Goal: Obtain resource: Download file/media

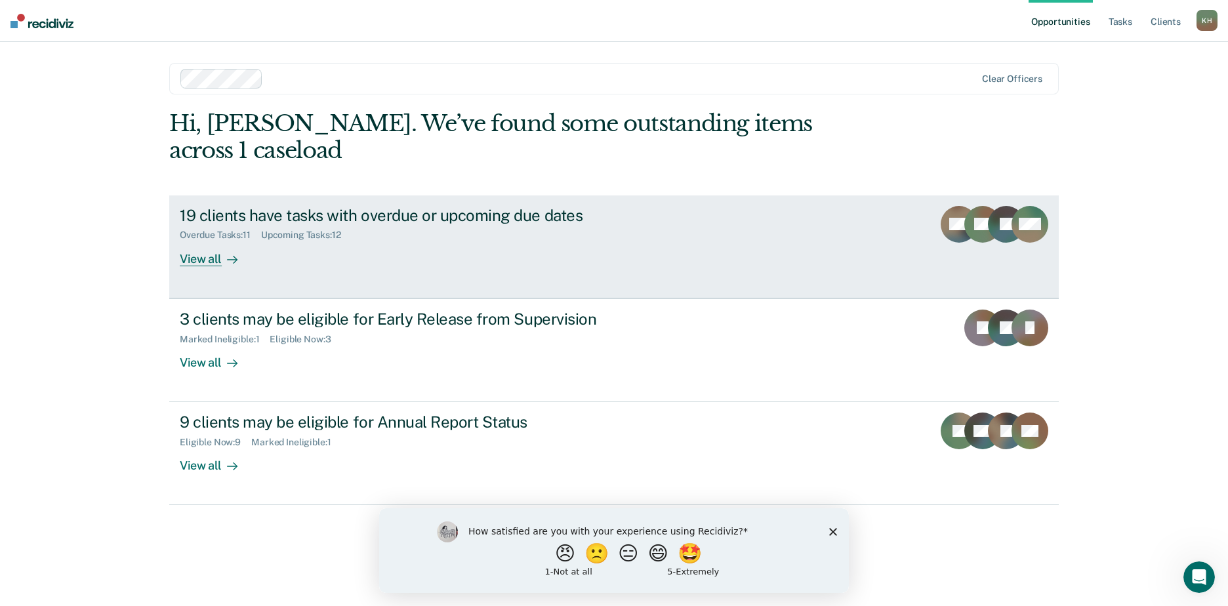
click at [455, 206] on div "19 clients have tasks with overdue or upcoming due dates" at bounding box center [410, 215] width 460 height 19
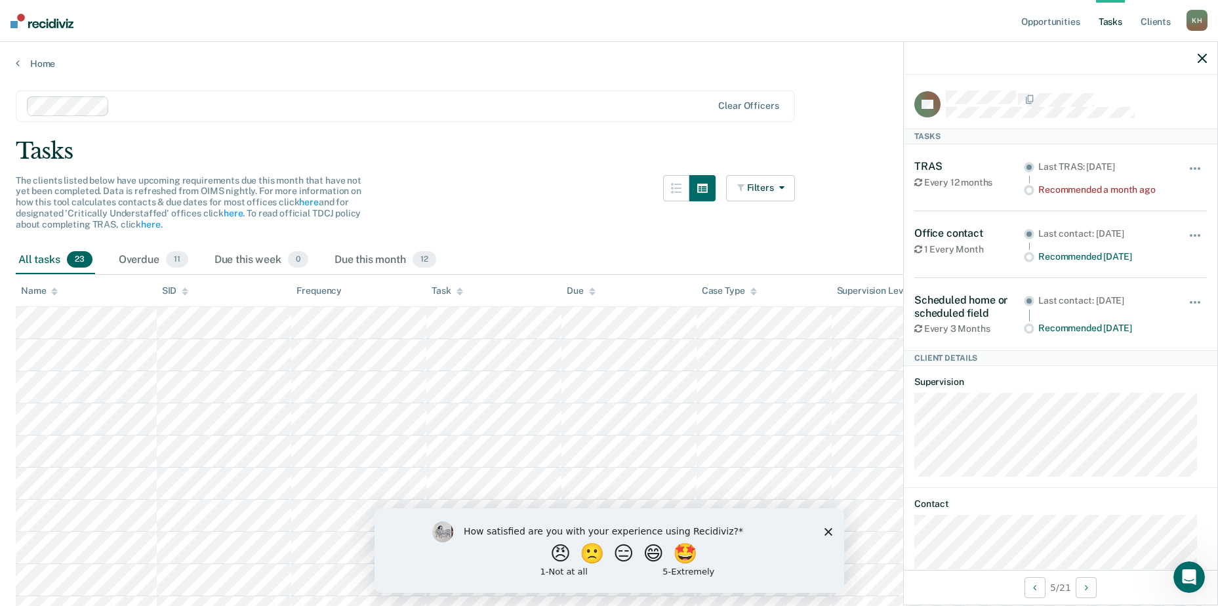
click at [829, 532] on polygon "Close survey" at bounding box center [828, 531] width 8 height 8
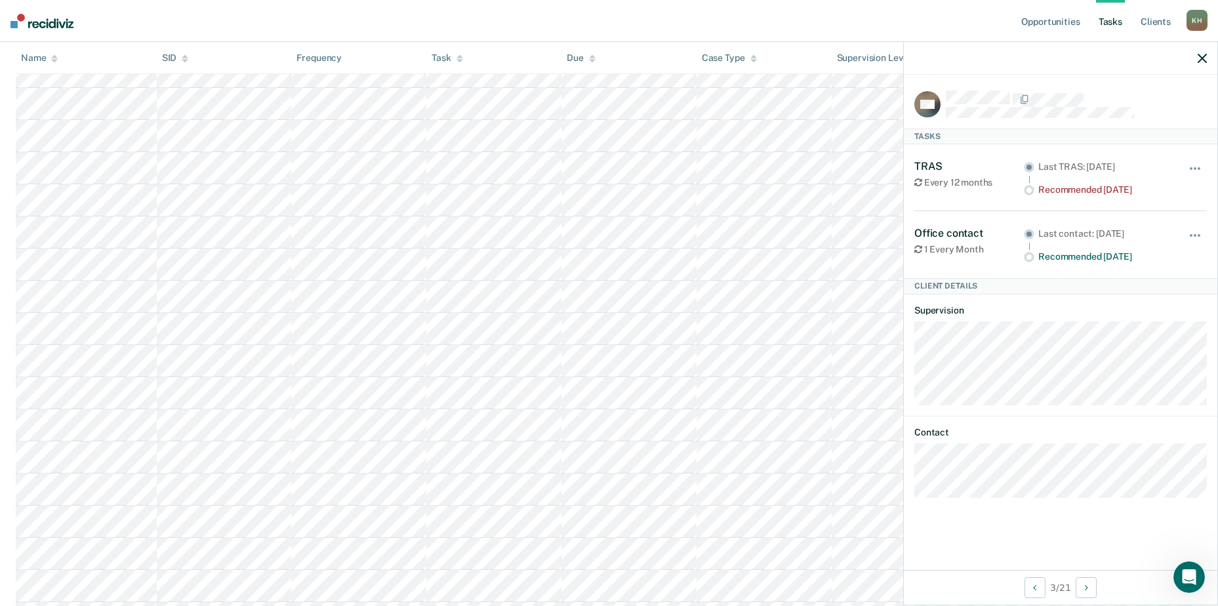
scroll to position [393, 0]
click at [1096, 89] on div "DW Tasks TRAS Every 12 months Last TRAS: [DATE] Recommended [DATE] Hide from ta…" at bounding box center [1060, 322] width 313 height 495
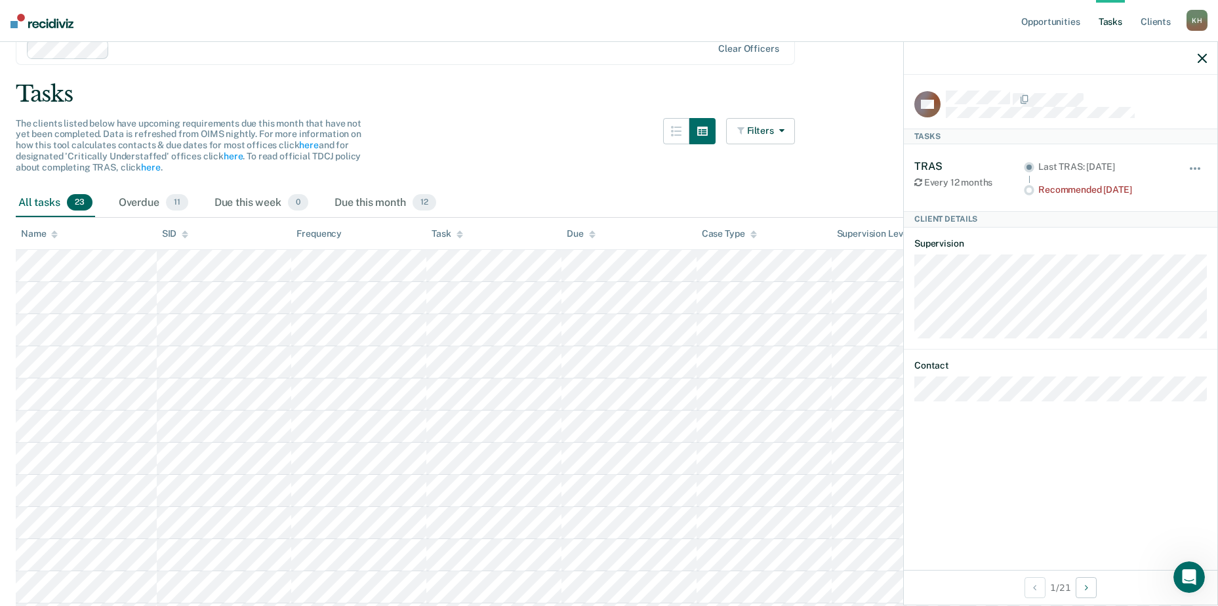
scroll to position [0, 0]
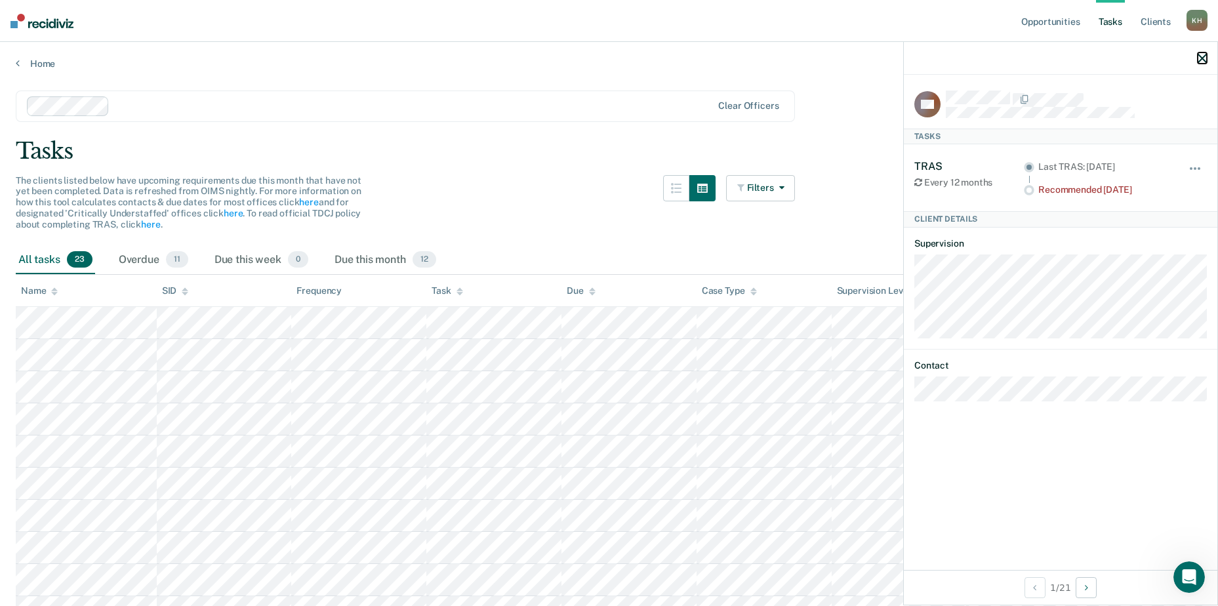
click at [1200, 55] on icon "button" at bounding box center [1201, 58] width 9 height 9
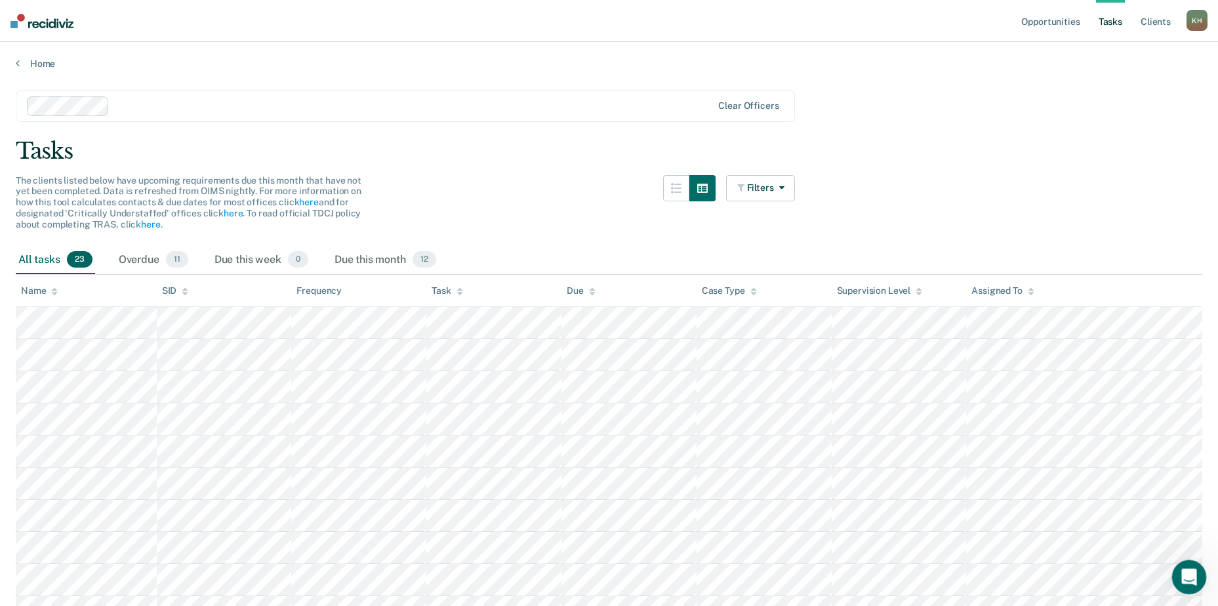
click at [1191, 578] on icon "Open Intercom Messenger" at bounding box center [1187, 576] width 22 height 22
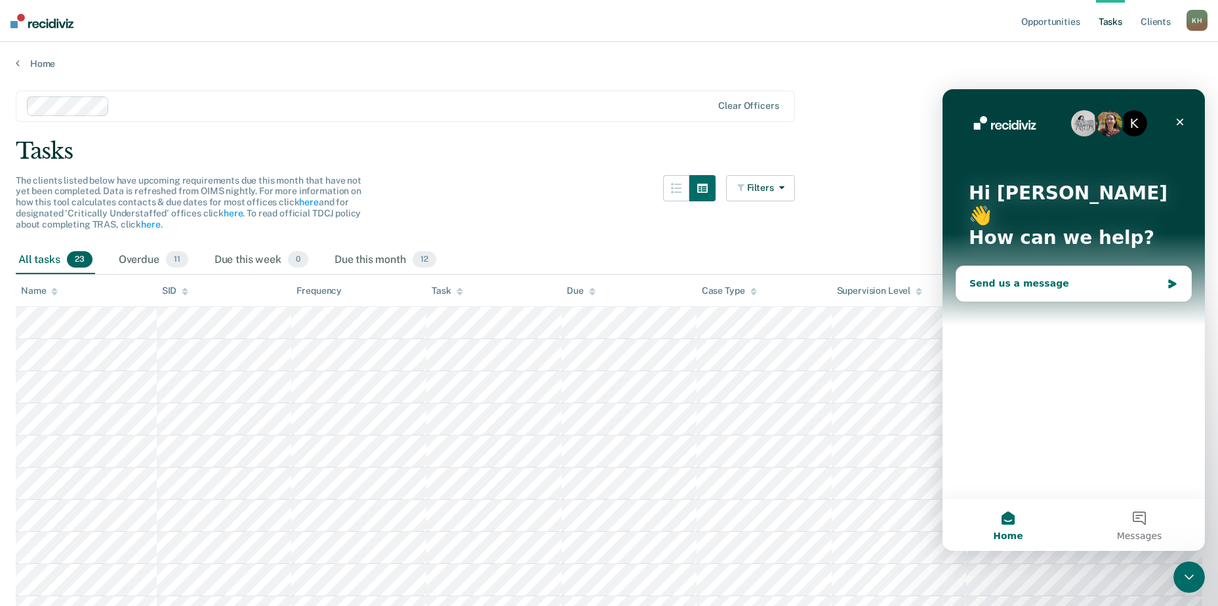
click at [999, 277] on div "Send us a message" at bounding box center [1065, 284] width 192 height 14
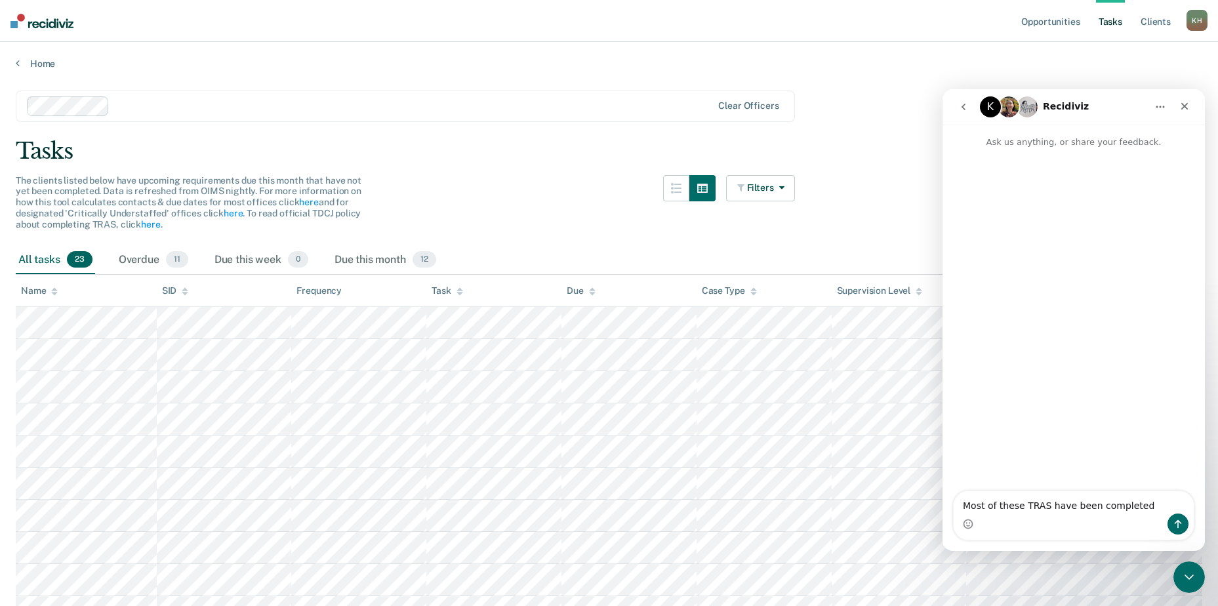
type textarea "Most of these TRAS have been completed"
click at [1190, 524] on div "Intercom messenger" at bounding box center [1073, 523] width 240 height 21
click at [1180, 526] on icon "Send a message…" at bounding box center [1177, 524] width 10 height 10
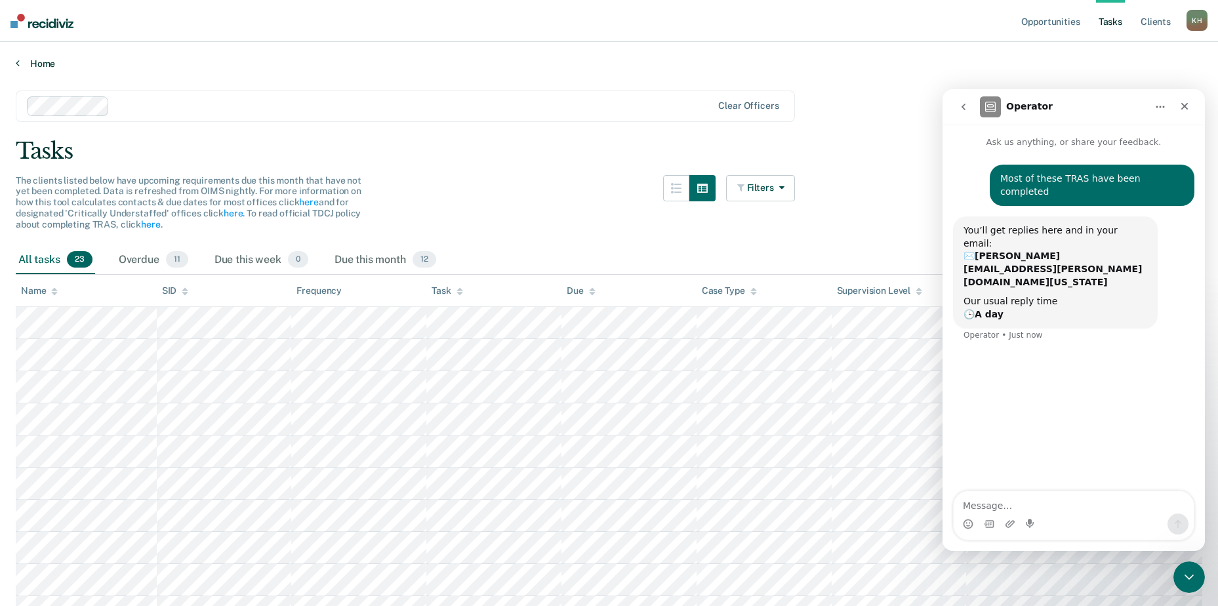
click at [30, 62] on link "Home" at bounding box center [609, 64] width 1186 height 12
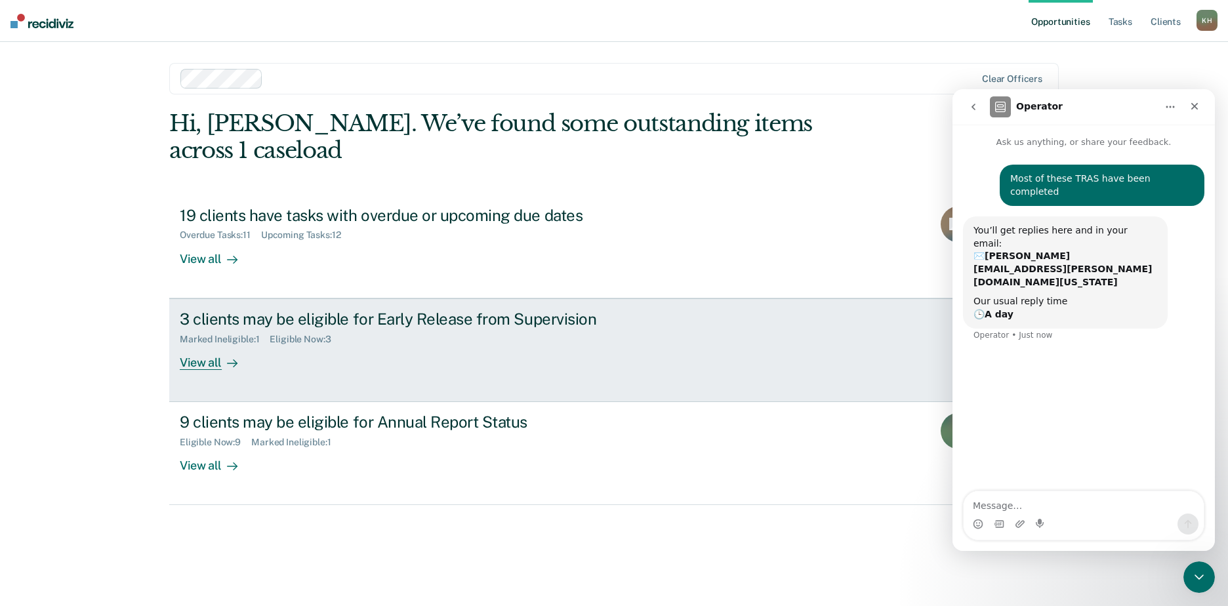
click at [410, 329] on div "Marked Ineligible : 1 Eligible Now : 3" at bounding box center [410, 337] width 460 height 16
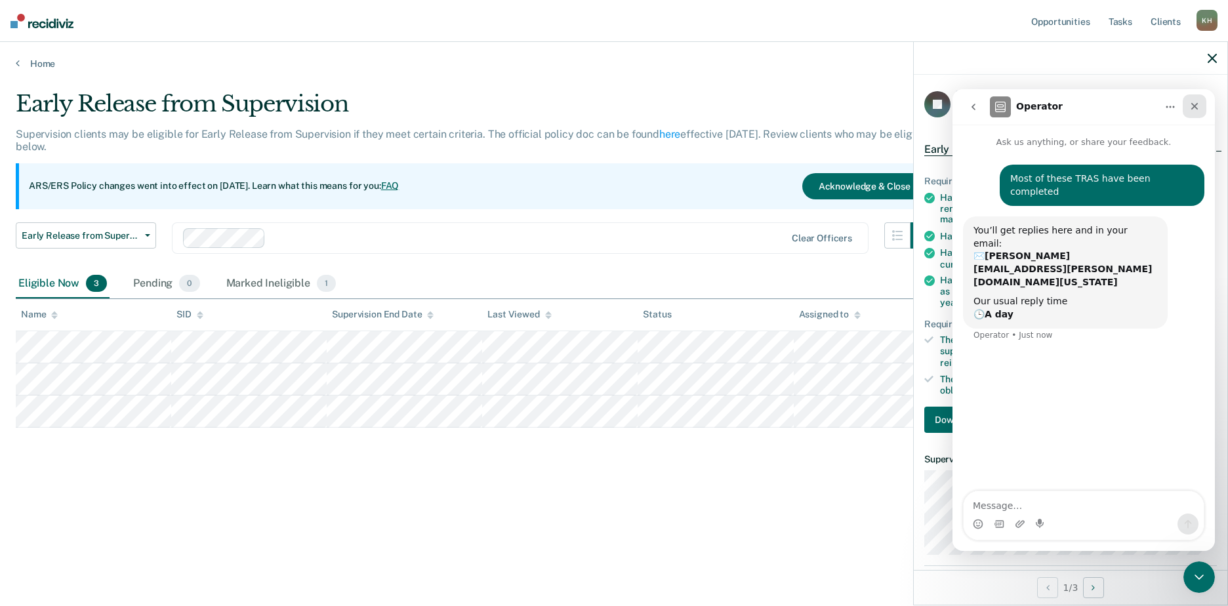
click at [1190, 106] on icon "Close" at bounding box center [1194, 106] width 10 height 10
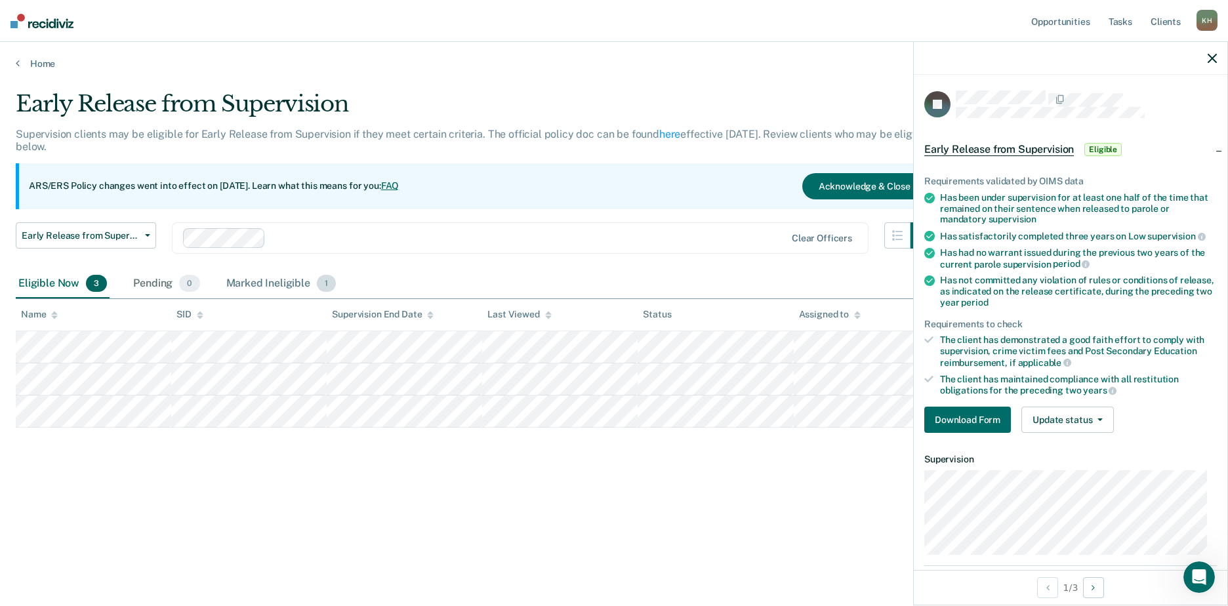
click at [277, 278] on div "Marked Ineligible 1" at bounding box center [281, 284] width 115 height 29
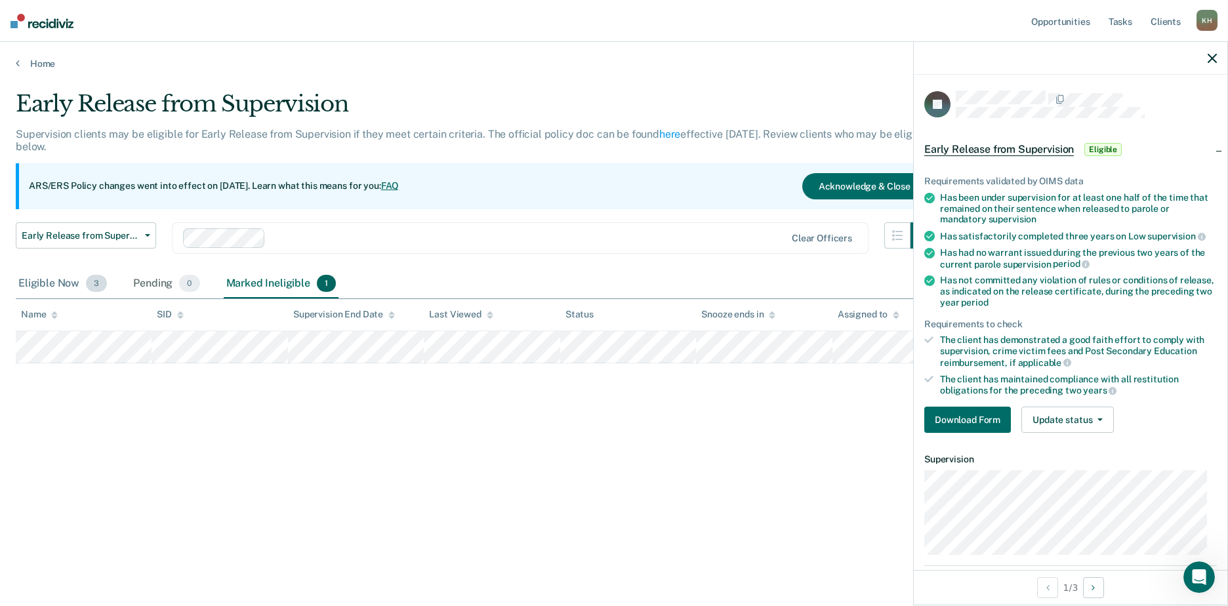
click at [65, 287] on div "Eligible Now 3" at bounding box center [63, 284] width 94 height 29
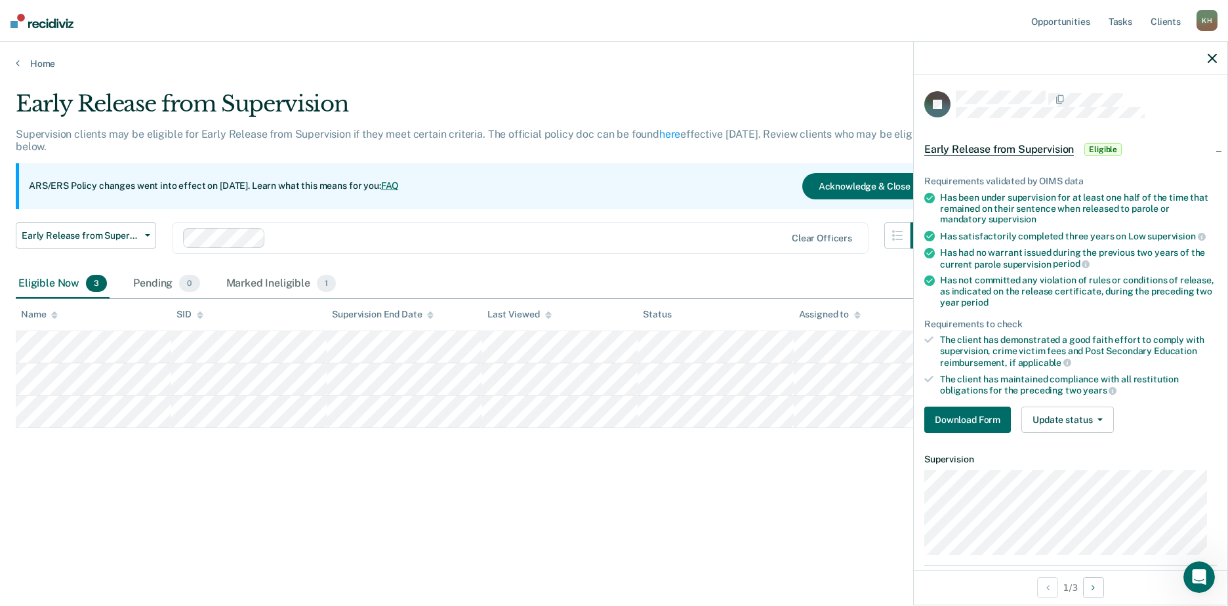
click at [75, 283] on div "Eligible Now 3" at bounding box center [63, 284] width 94 height 29
click at [1209, 56] on icon "button" at bounding box center [1211, 58] width 9 height 9
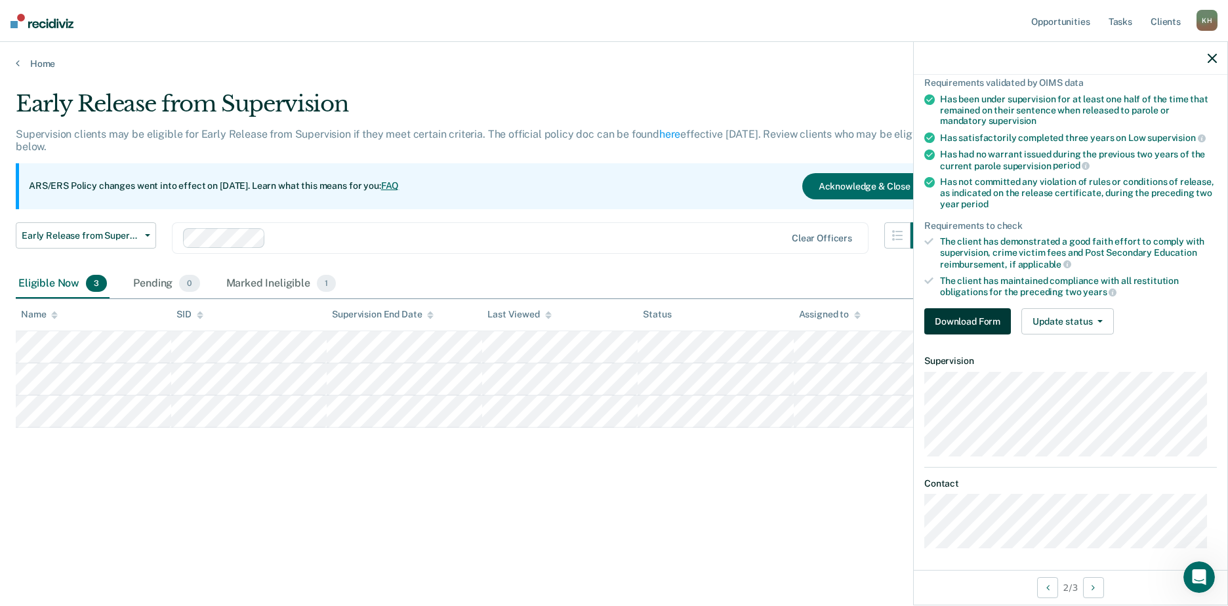
scroll to position [102, 0]
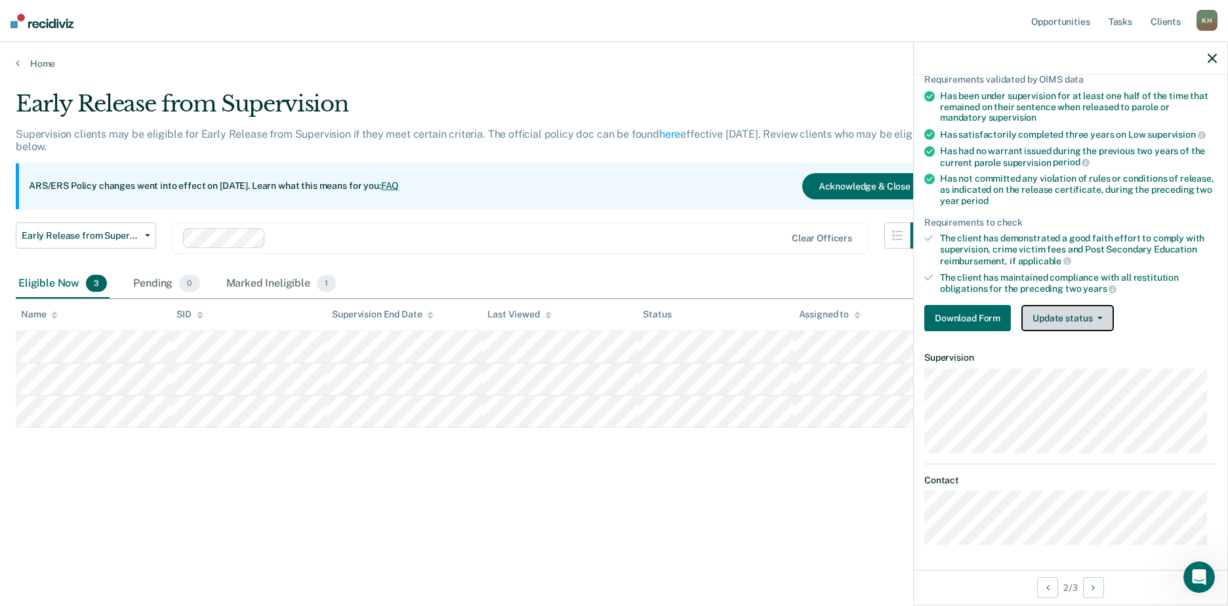
click at [1093, 319] on button "Update status" at bounding box center [1067, 318] width 92 height 26
click at [1086, 476] on dt "Contact" at bounding box center [1070, 480] width 292 height 11
click at [622, 502] on div "Early Release from Supervision Supervision clients may be eligible for Early Re…" at bounding box center [614, 298] width 1196 height 417
click at [157, 281] on div "Pending 0" at bounding box center [165, 284] width 71 height 29
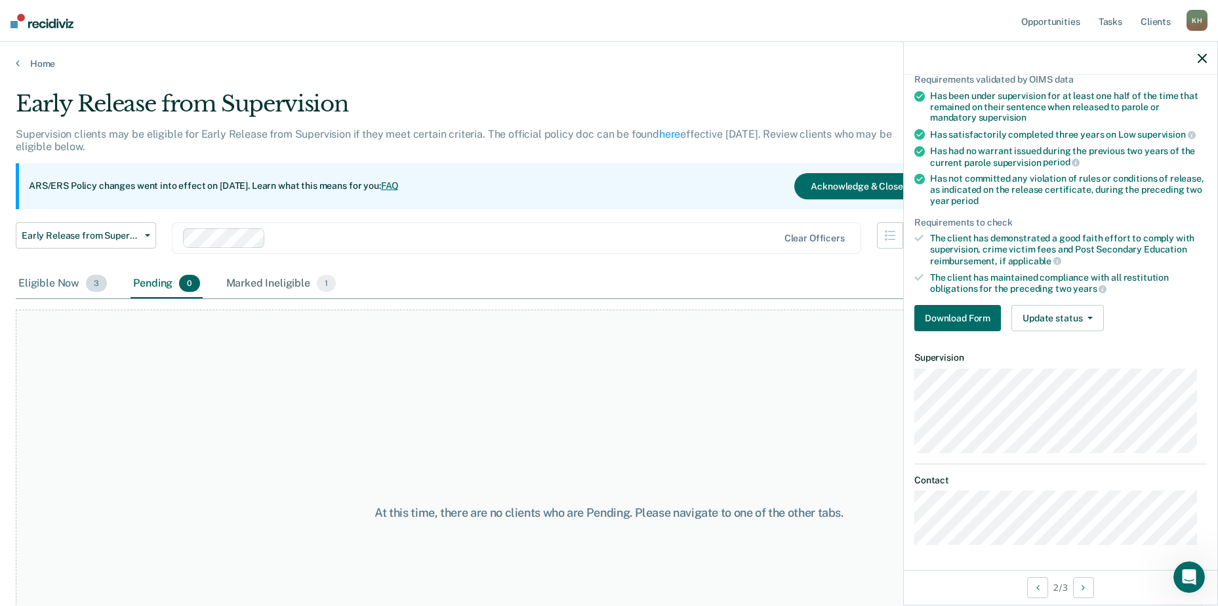
click at [62, 284] on div "Eligible Now 3" at bounding box center [63, 284] width 94 height 29
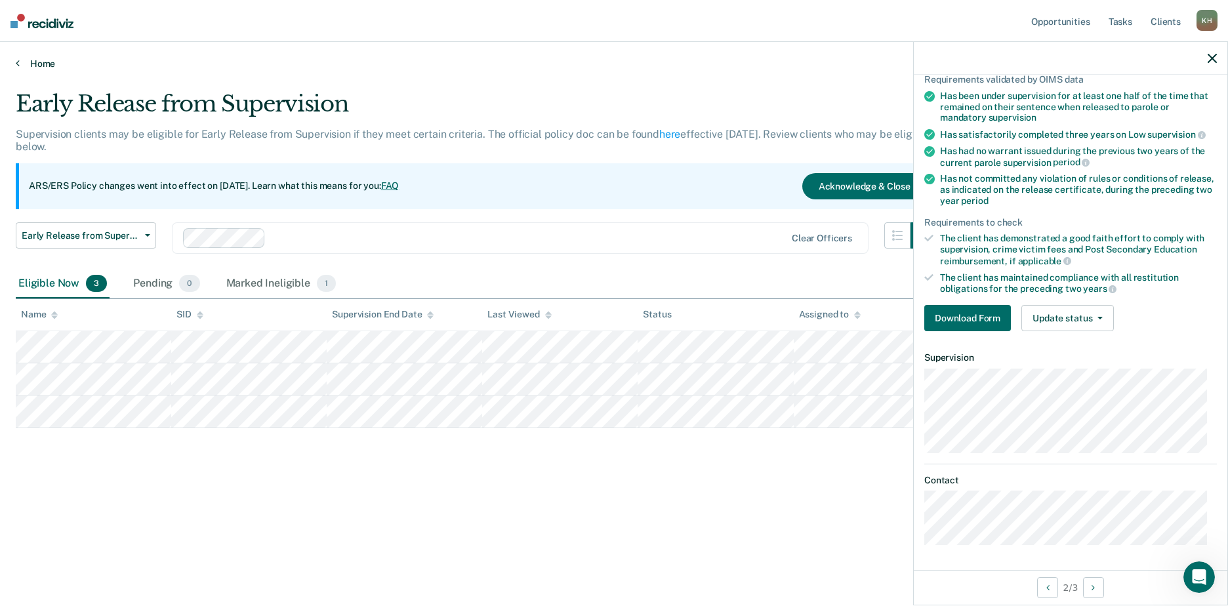
click at [37, 62] on link "Home" at bounding box center [614, 64] width 1196 height 12
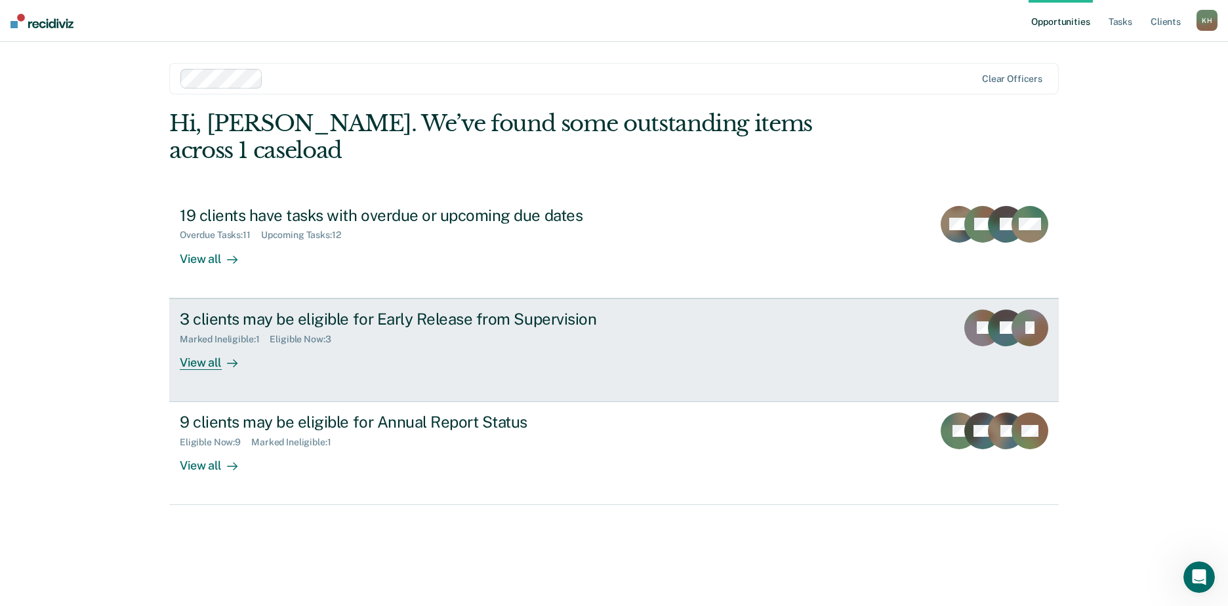
click at [411, 310] on div "3 clients may be eligible for Early Release from Supervision" at bounding box center [410, 319] width 460 height 19
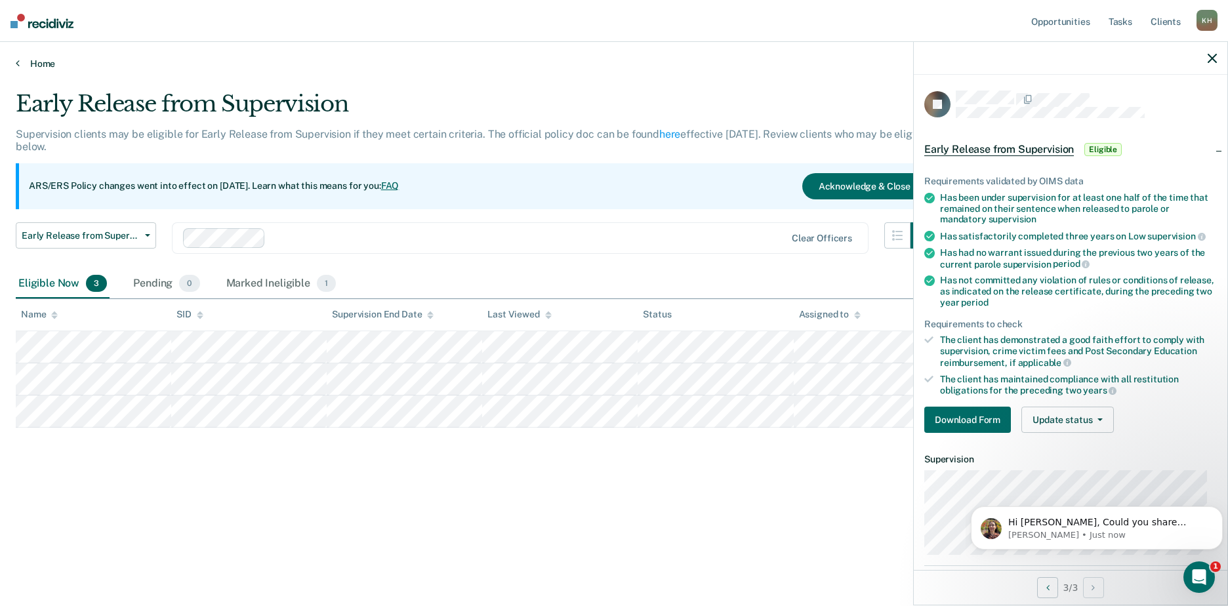
click at [31, 62] on link "Home" at bounding box center [614, 64] width 1196 height 12
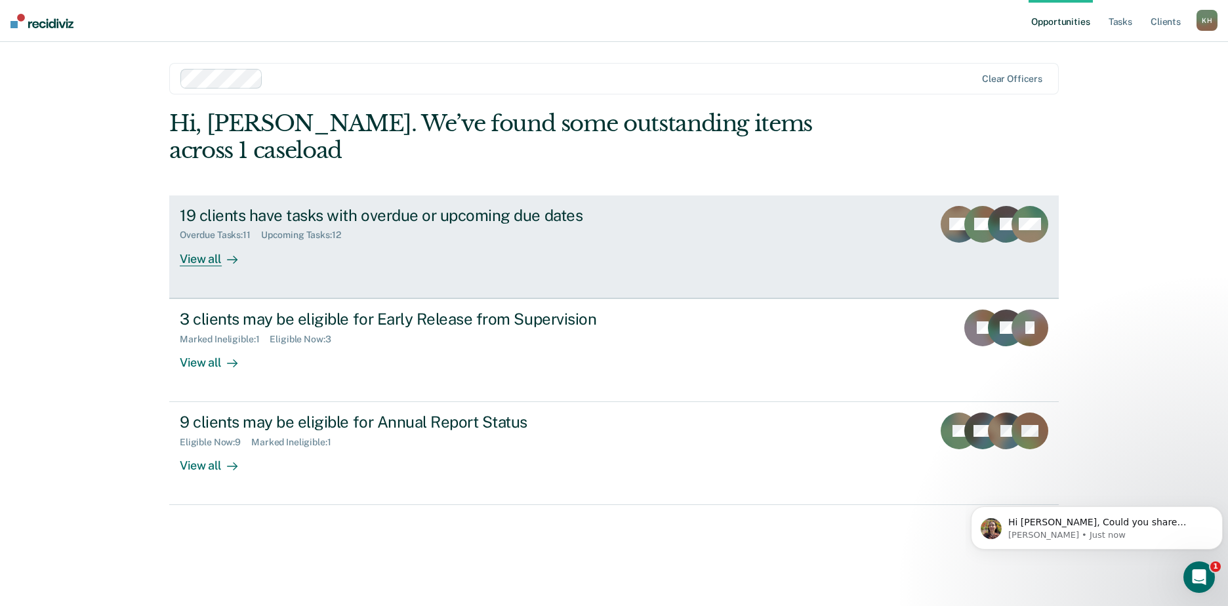
click at [388, 206] on div "19 clients have tasks with overdue or upcoming due dates" at bounding box center [410, 215] width 460 height 19
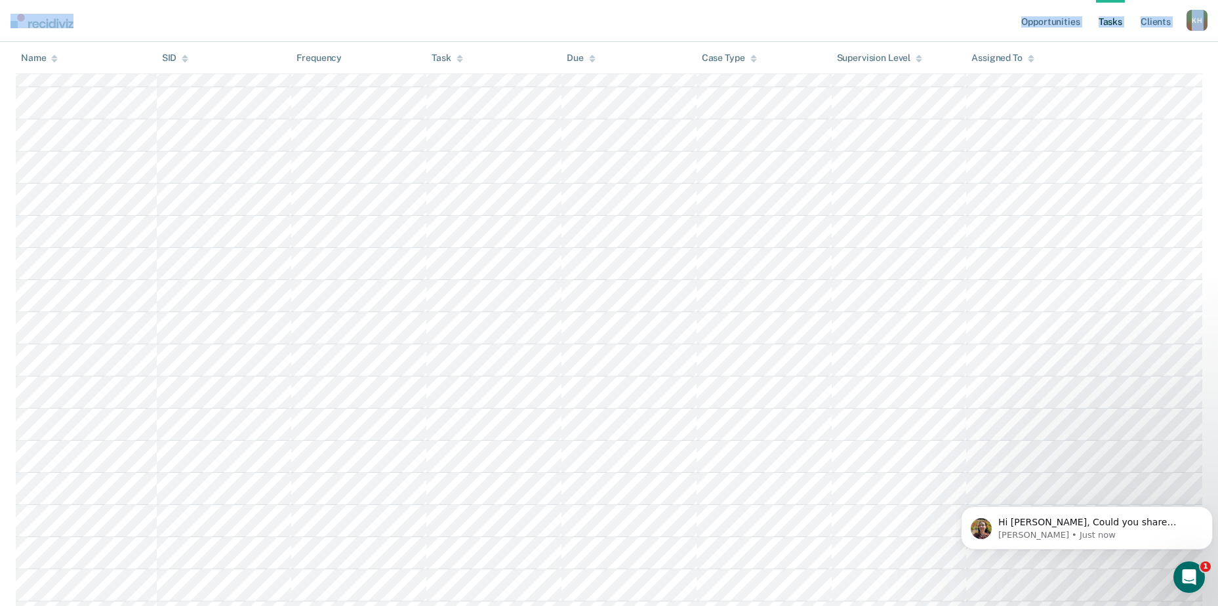
scroll to position [440, 0]
copy table "Name SID Frequency Task Due Case Type Supervision Level Assigned To"
click at [1052, 523] on p "Hi [PERSON_NAME], Could you share which client you are referring to by sharing …" at bounding box center [1097, 522] width 198 height 13
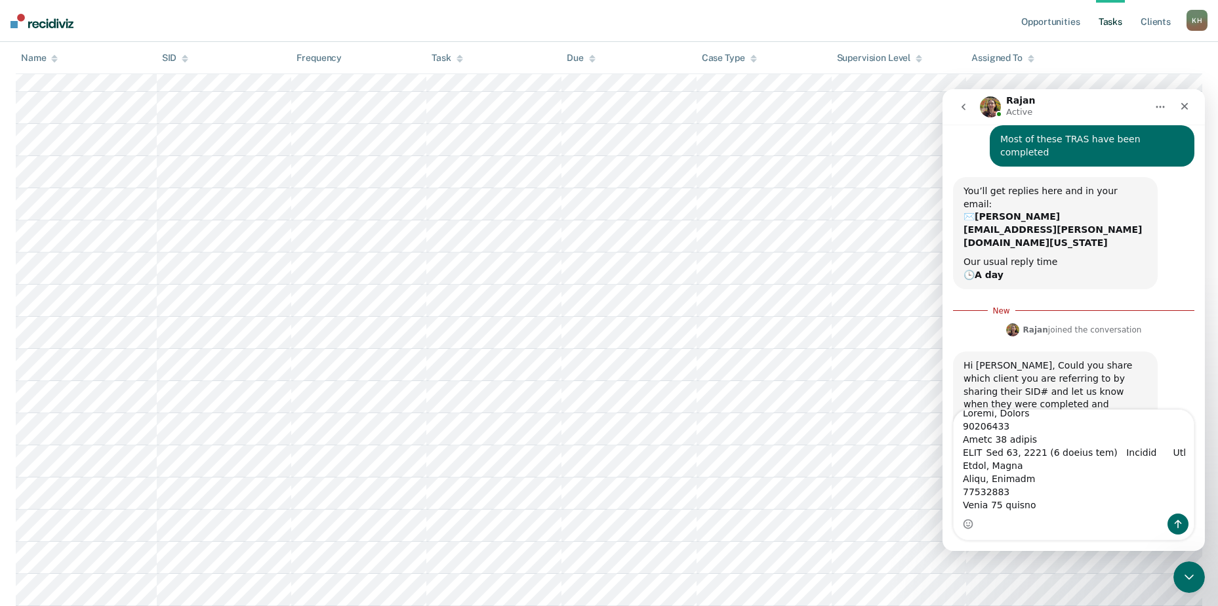
scroll to position [0, 0]
type textarea "[PERSON_NAME] 04568316 Every 12 months TRAS [DATE] ([DATE]) Regular Low [PERSON…"
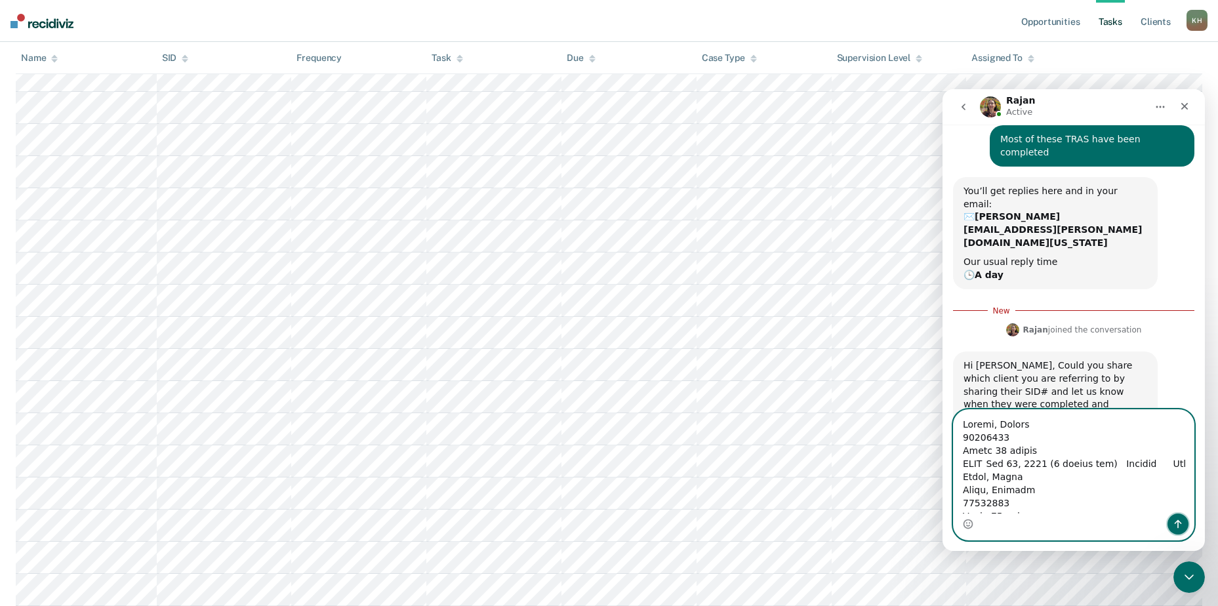
click at [1176, 519] on icon "Send a message…" at bounding box center [1177, 524] width 10 height 10
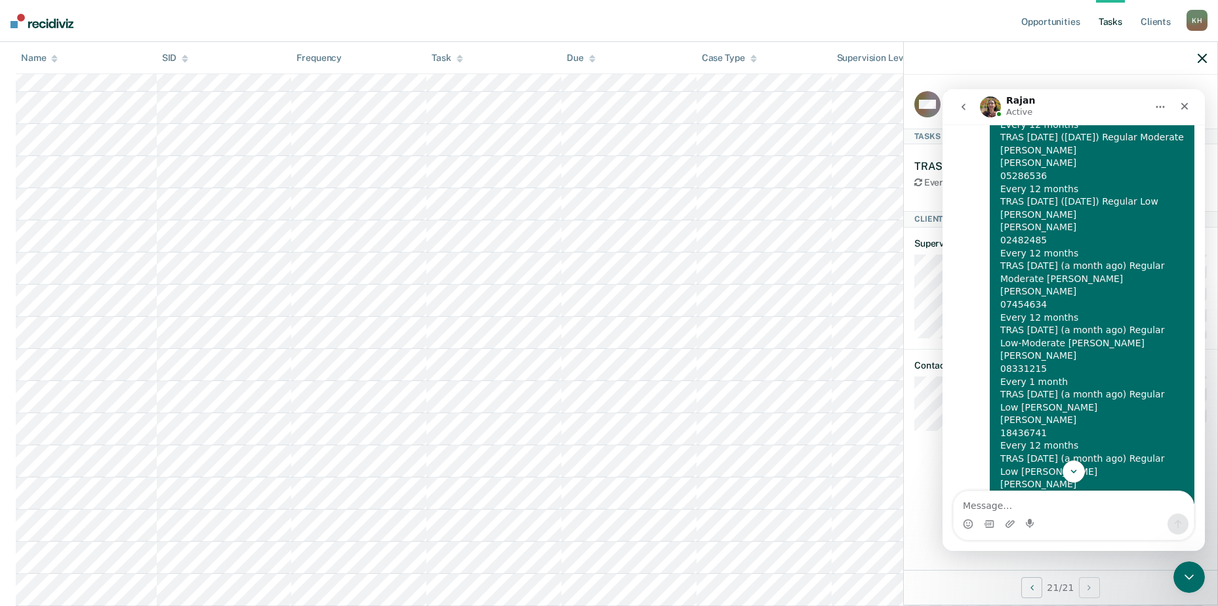
scroll to position [654, 0]
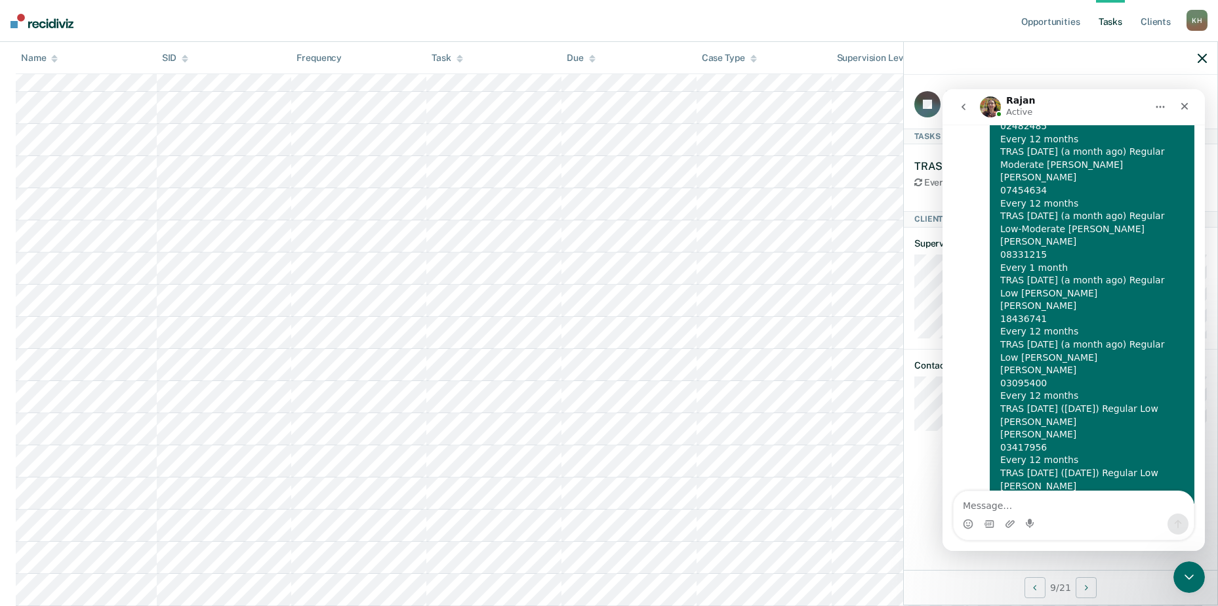
click at [1207, 59] on div at bounding box center [1060, 58] width 313 height 33
click at [1202, 57] on icon "button" at bounding box center [1201, 58] width 9 height 9
click at [1151, 105] on button "Home" at bounding box center [1160, 106] width 25 height 25
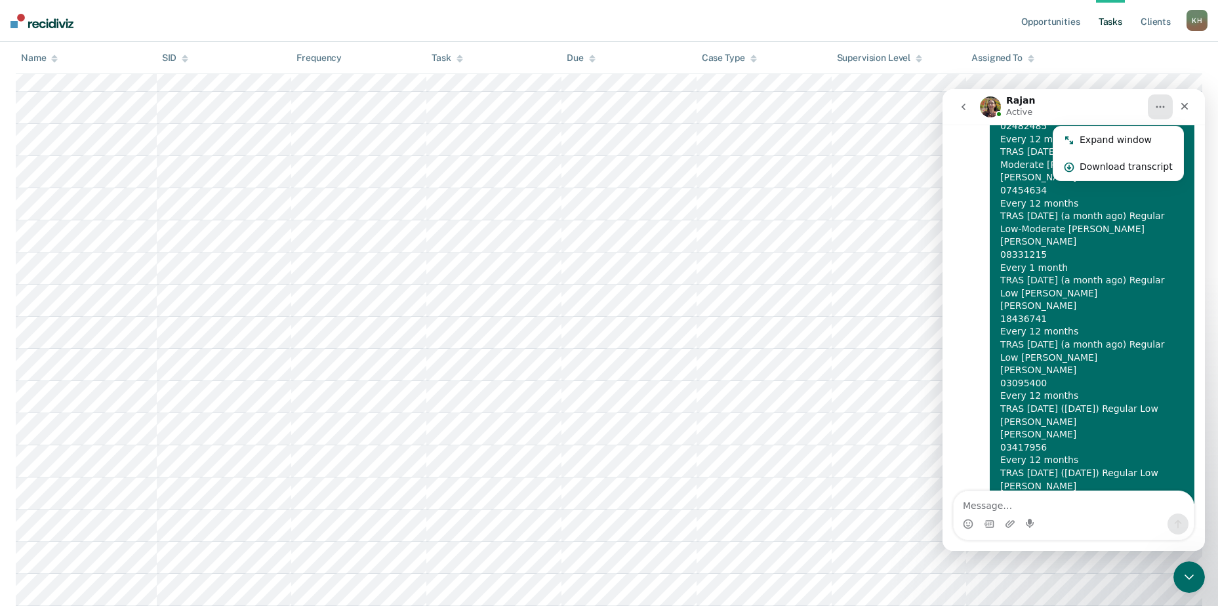
click at [1077, 108] on div "Rajan Active" at bounding box center [1063, 107] width 167 height 23
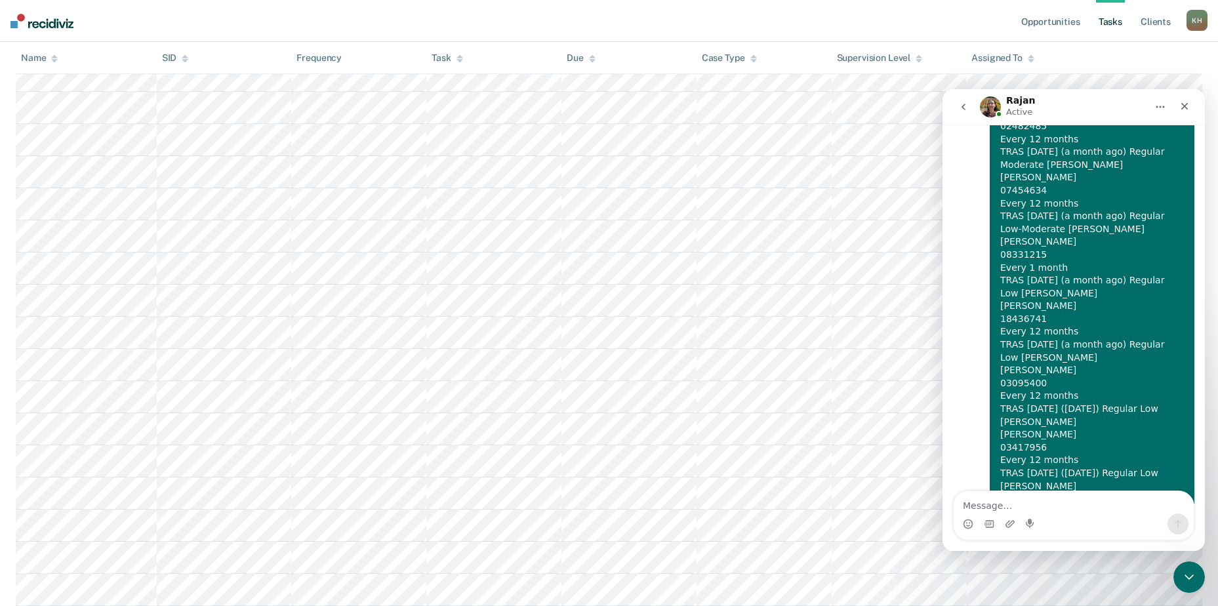
click at [960, 106] on icon "go back" at bounding box center [963, 107] width 10 height 10
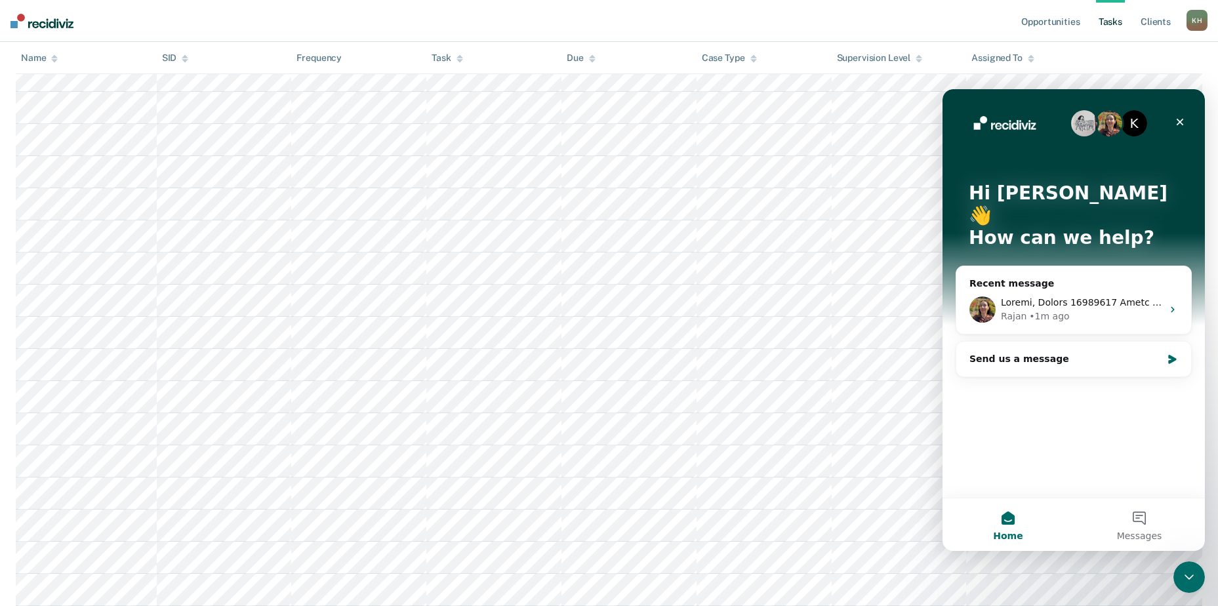
scroll to position [0, 0]
click at [993, 97] on div "K Hi [PERSON_NAME] 👋 How can we help?" at bounding box center [1073, 218] width 236 height 258
click at [982, 296] on img "Intercom messenger" at bounding box center [982, 309] width 26 height 26
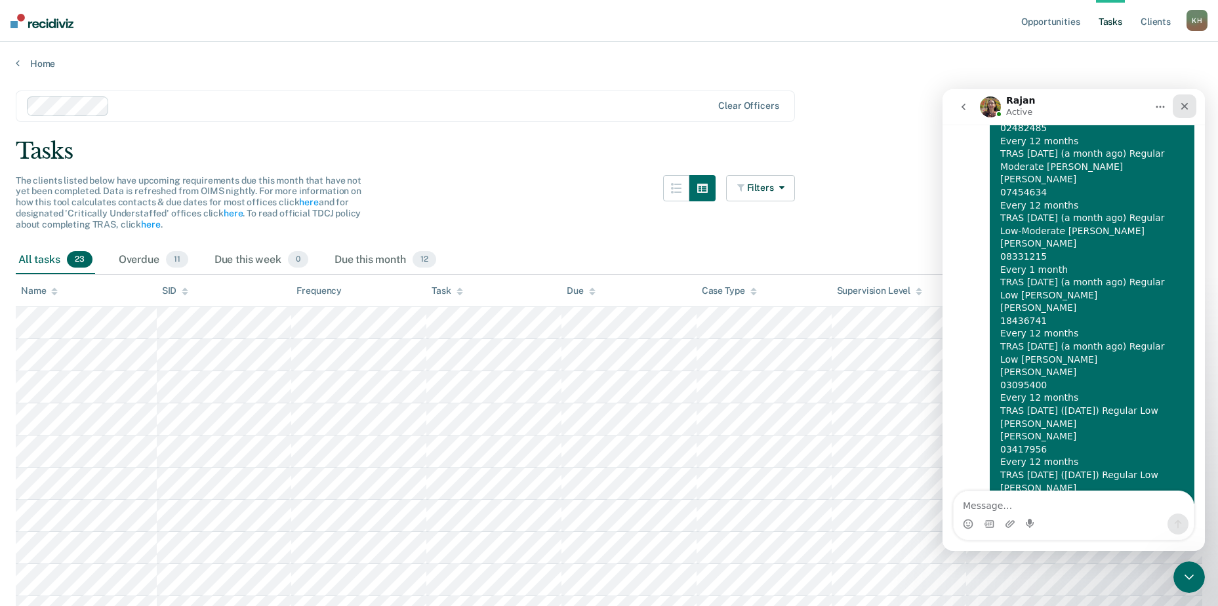
click at [1188, 104] on icon "Close" at bounding box center [1184, 106] width 7 height 7
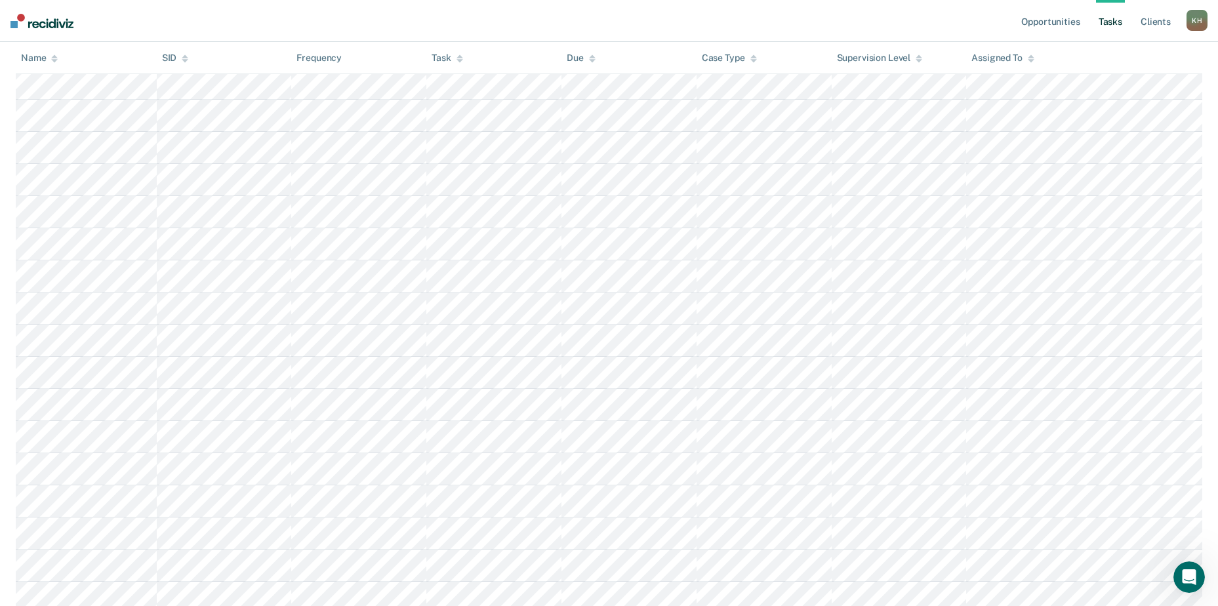
scroll to position [440, 0]
click at [1192, 586] on div "Open Intercom Messenger" at bounding box center [1186, 574] width 43 height 43
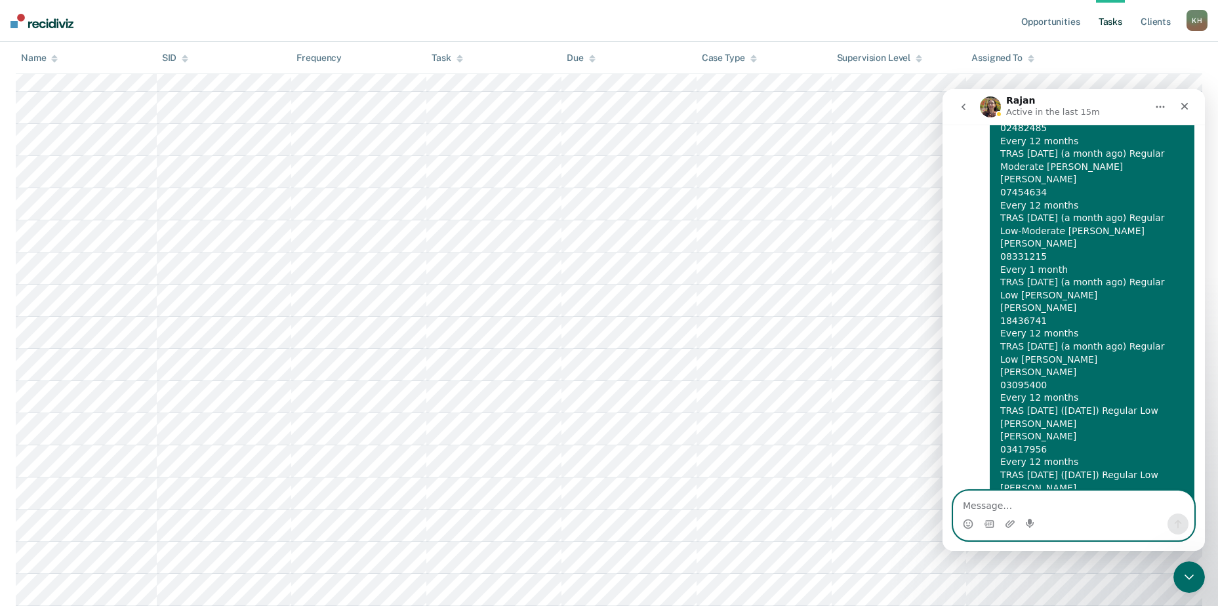
scroll to position [309, 0]
click at [1039, 506] on textarea "Message…" at bounding box center [1073, 502] width 240 height 22
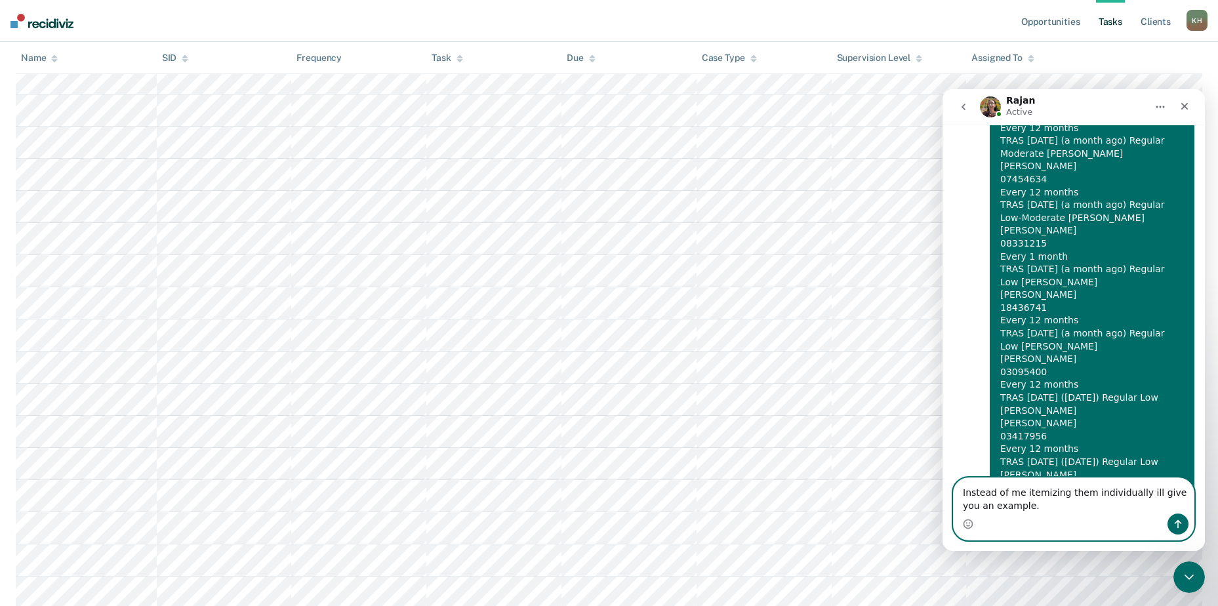
type textarea "Instead of me itemizing them individually ill give you an example."
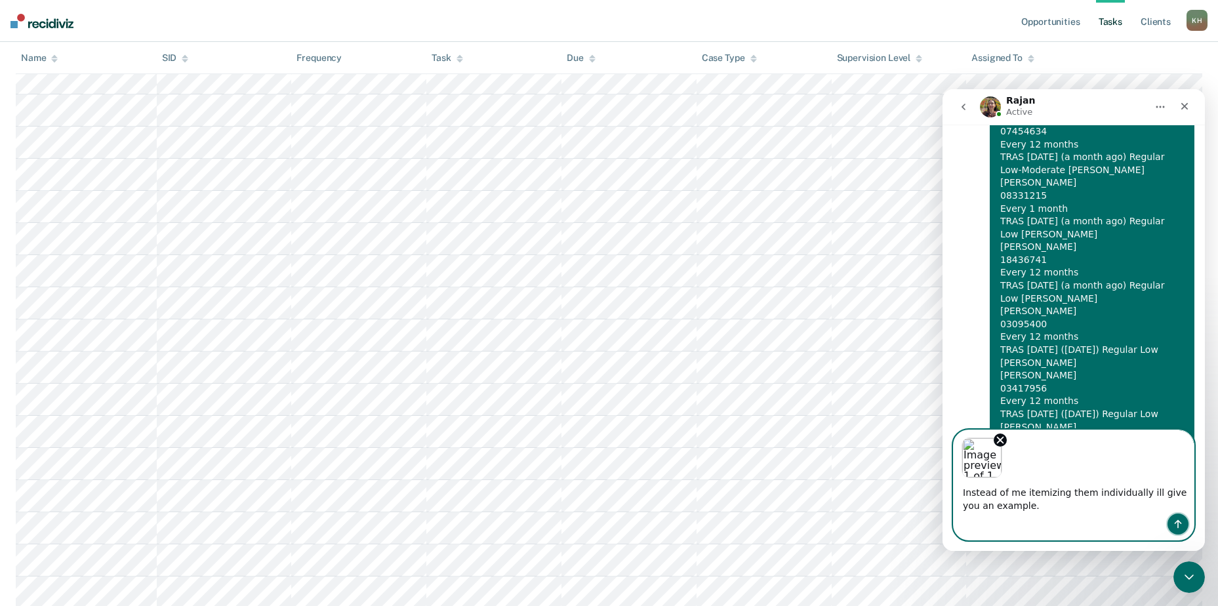
click at [1174, 519] on icon "Send a message…" at bounding box center [1177, 524] width 10 height 10
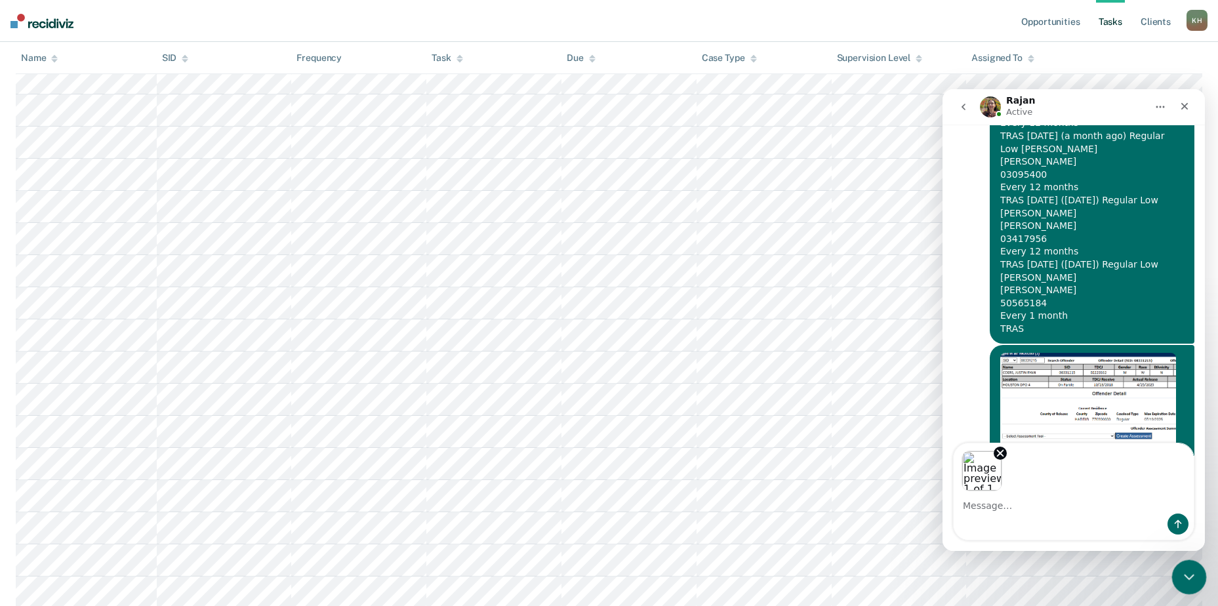
scroll to position [868, 0]
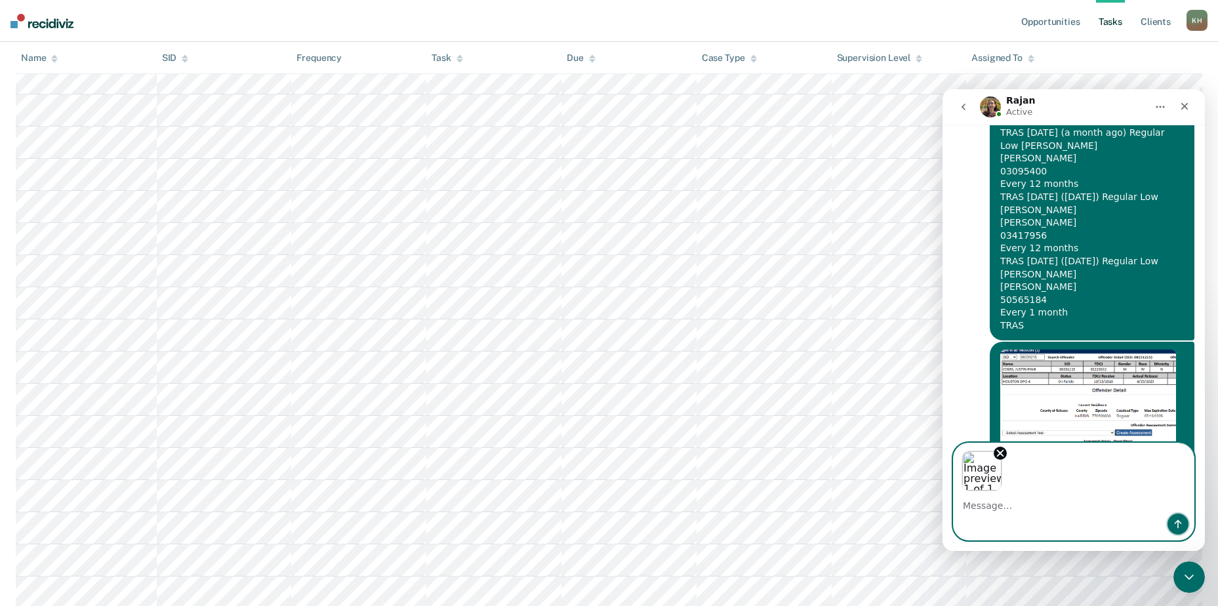
click at [1183, 527] on button "Send a message…" at bounding box center [1177, 523] width 21 height 21
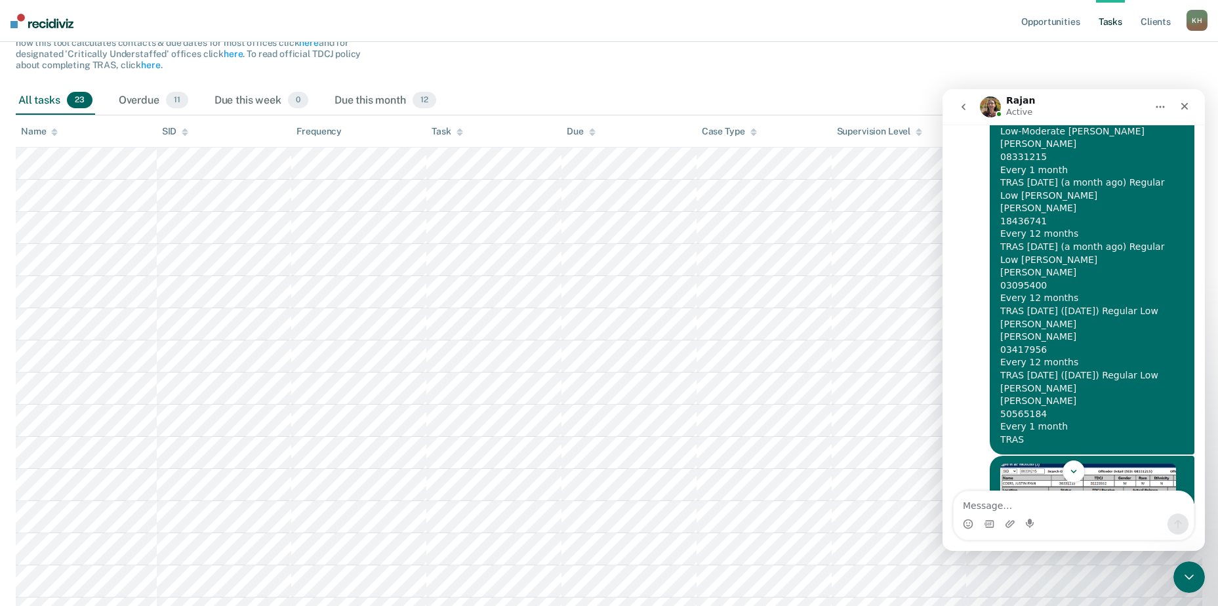
scroll to position [178, 0]
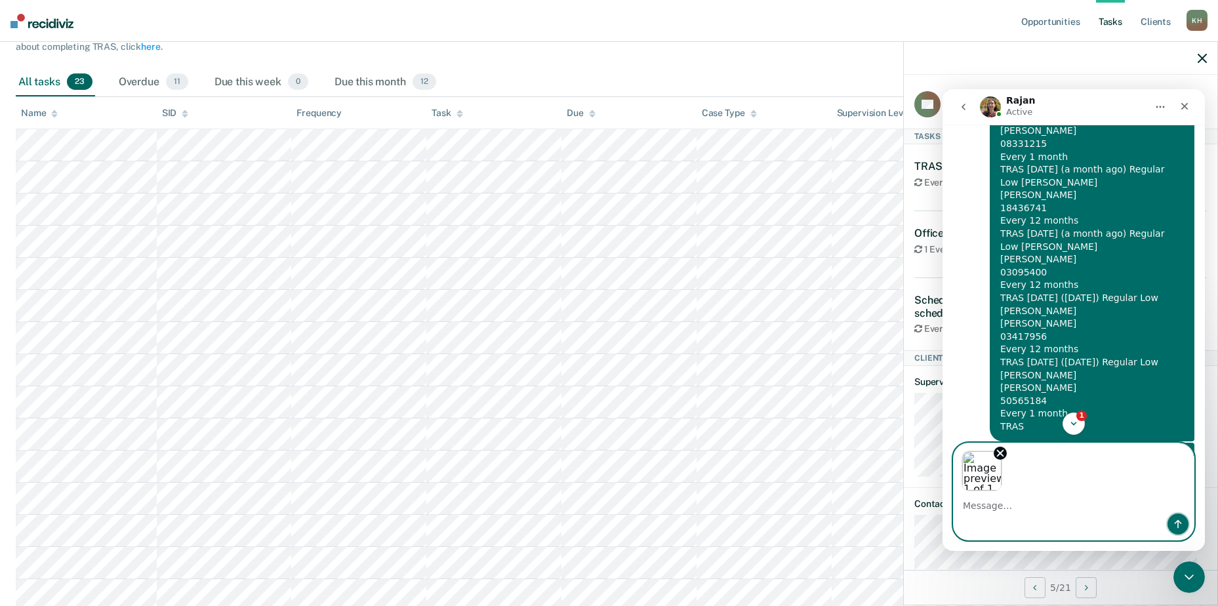
click at [1174, 525] on icon "Send a message…" at bounding box center [1177, 524] width 10 height 10
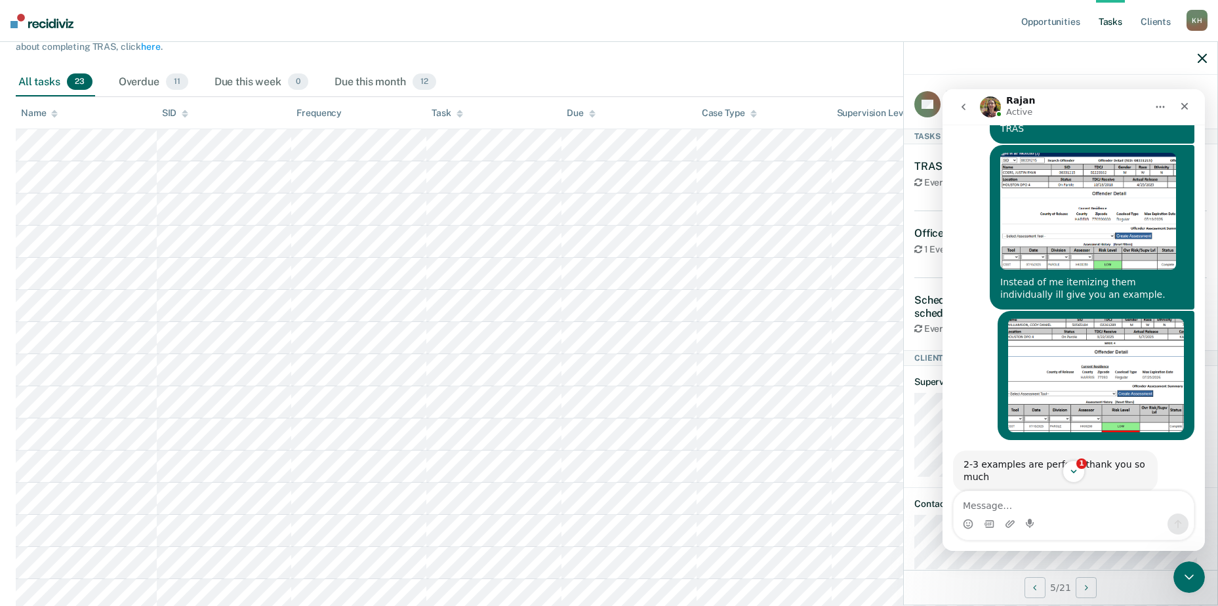
scroll to position [1184, 0]
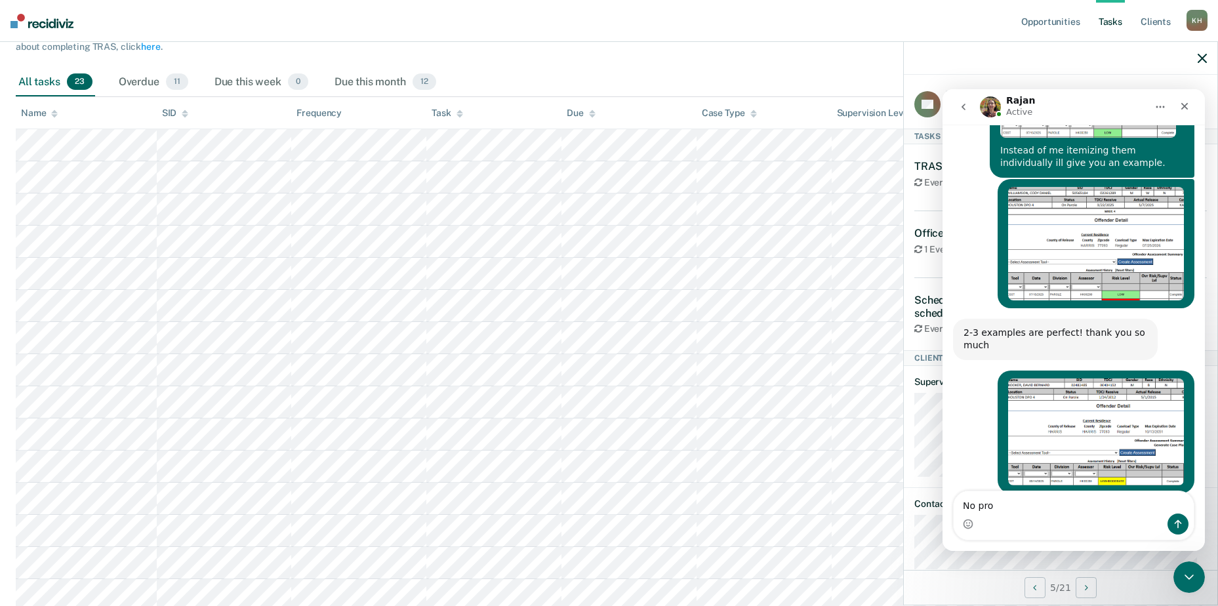
type textarea "No prob"
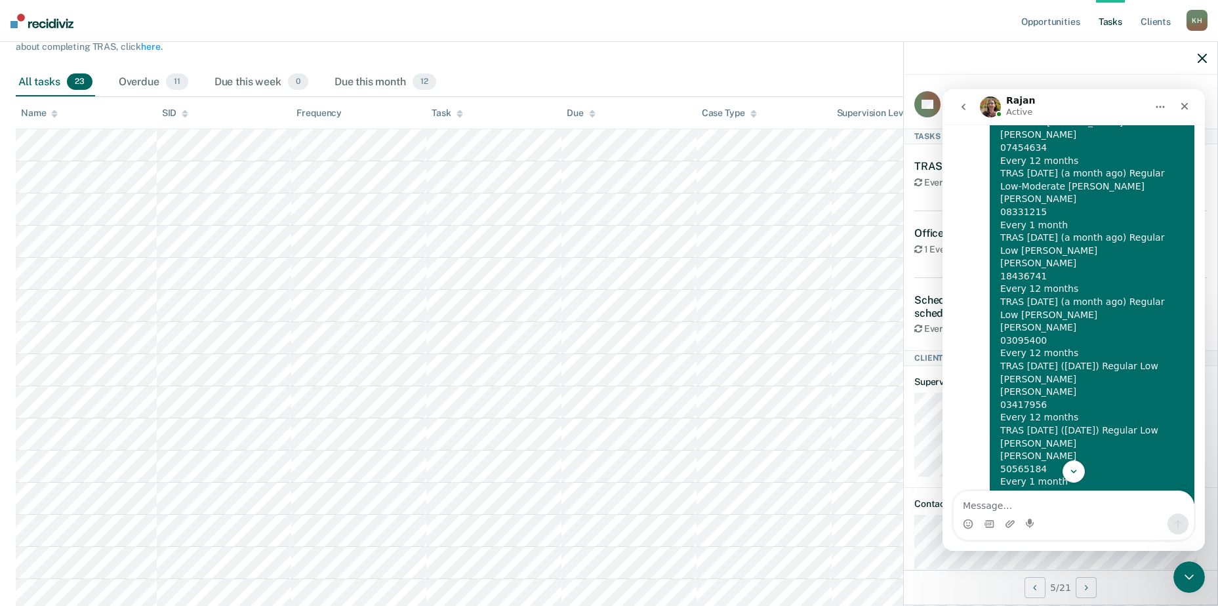
scroll to position [677, 0]
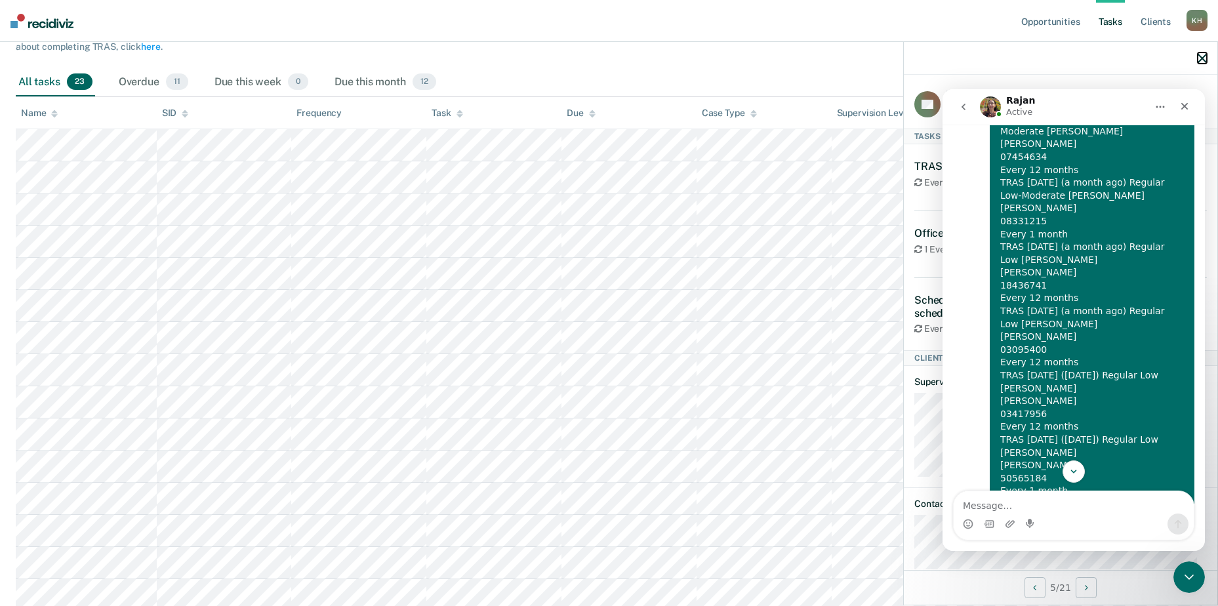
click at [1199, 57] on icon "button" at bounding box center [1201, 58] width 9 height 9
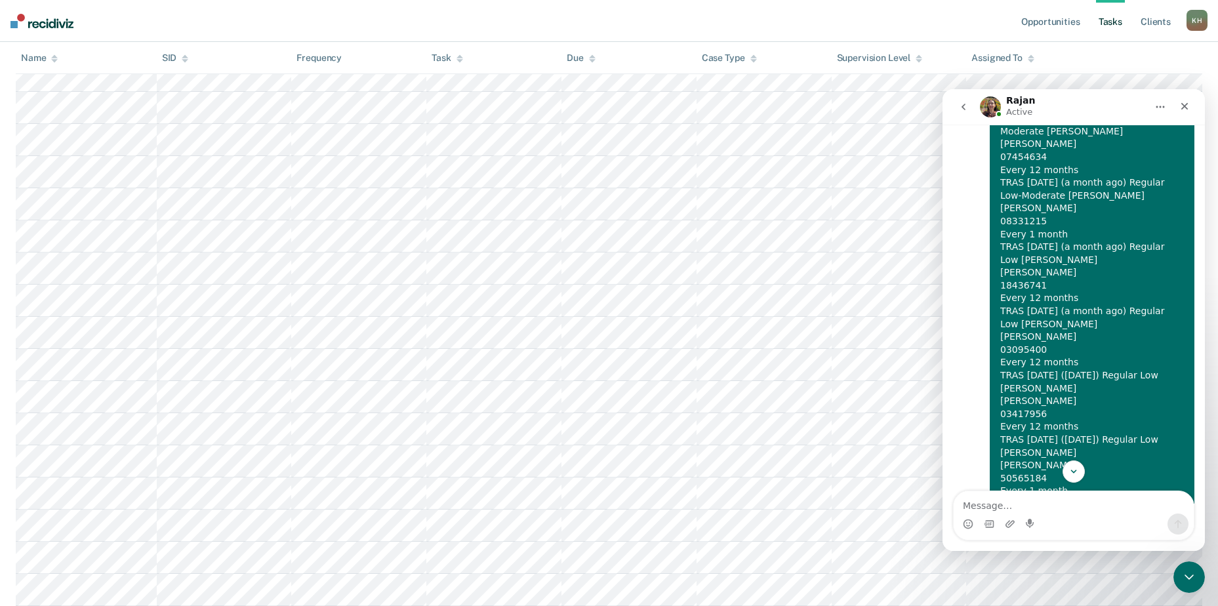
click at [21, 26] on img at bounding box center [41, 21] width 63 height 14
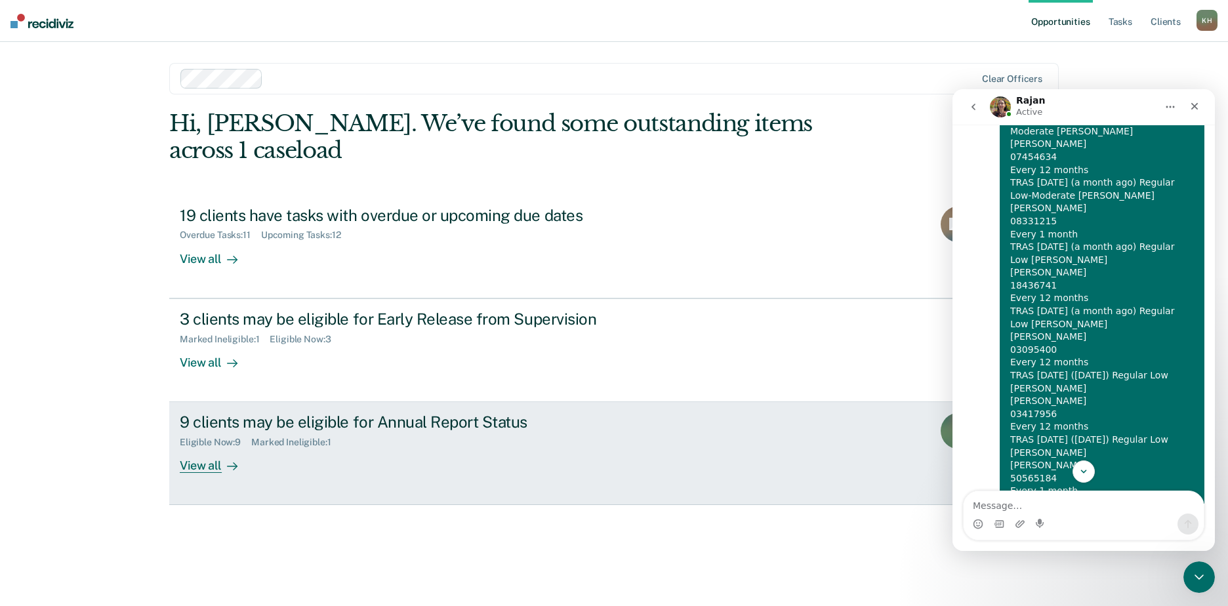
click at [224, 412] on div "9 clients may be eligible for Annual Report Status" at bounding box center [410, 421] width 460 height 19
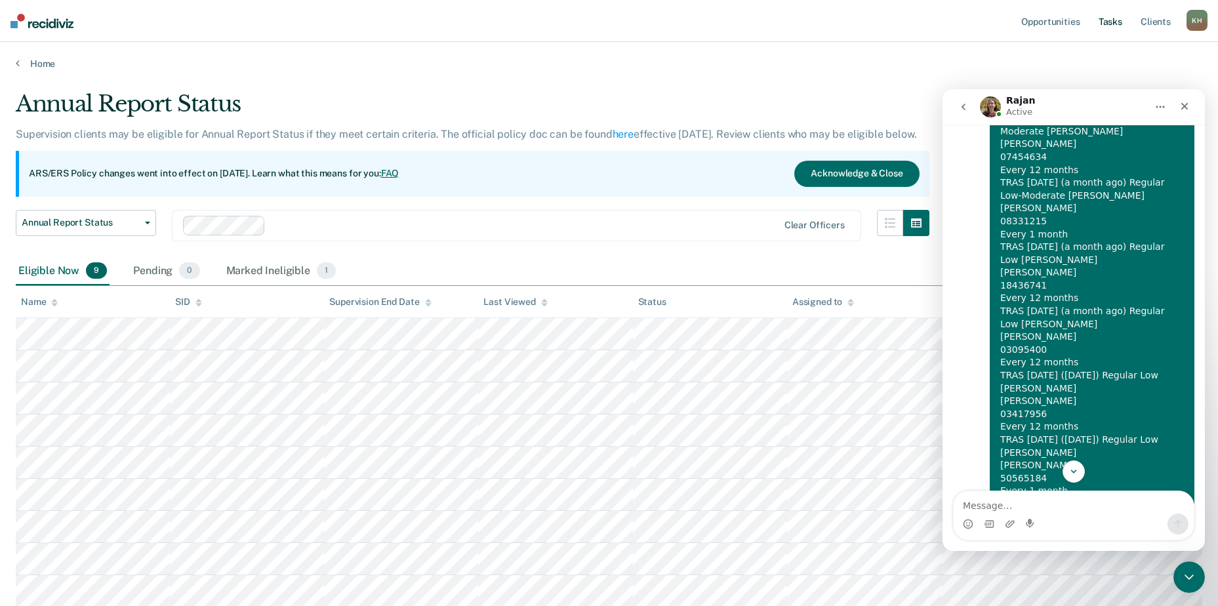
click at [1113, 23] on link "Tasks" at bounding box center [1110, 21] width 29 height 42
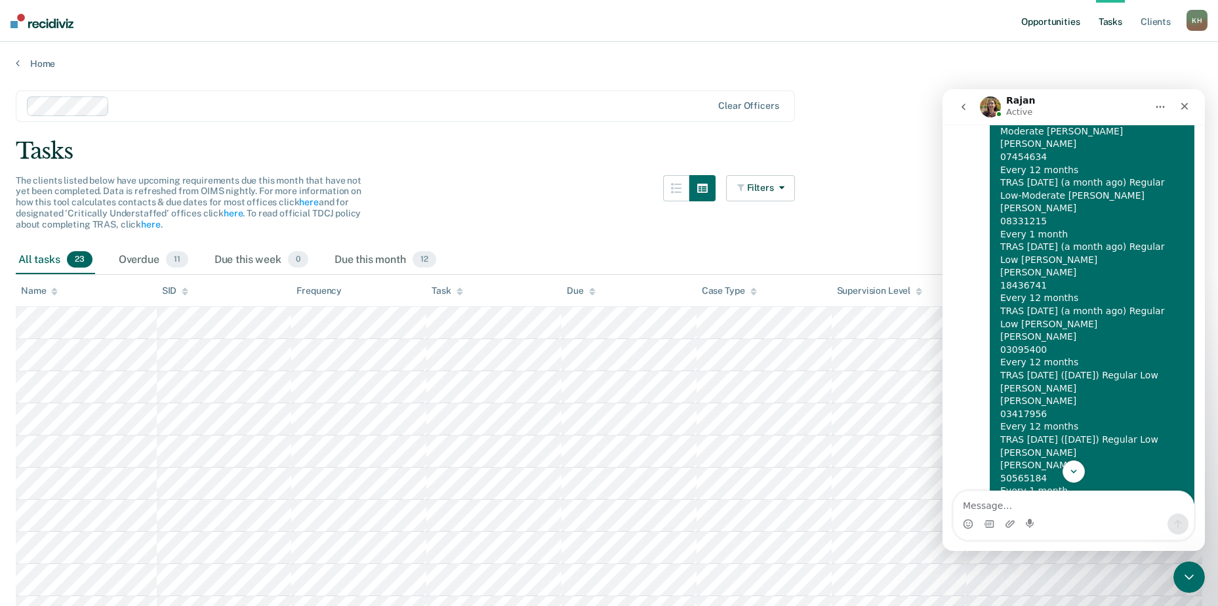
click at [1042, 20] on link "Opportunities" at bounding box center [1050, 21] width 64 height 42
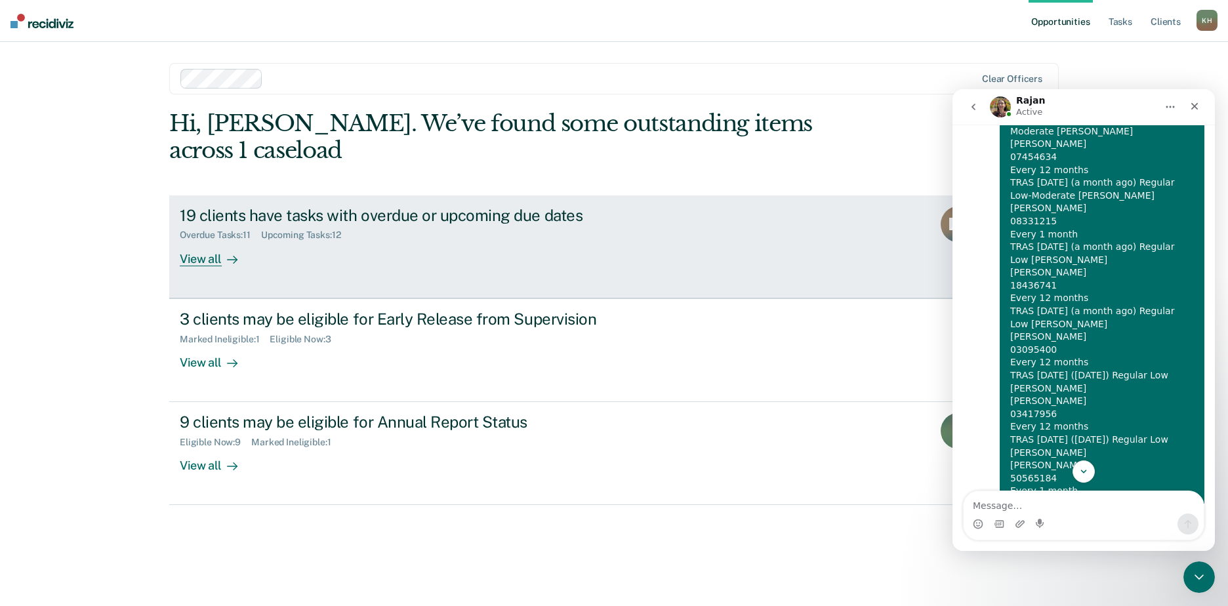
click at [435, 206] on div "19 clients have tasks with overdue or upcoming due dates" at bounding box center [410, 215] width 460 height 19
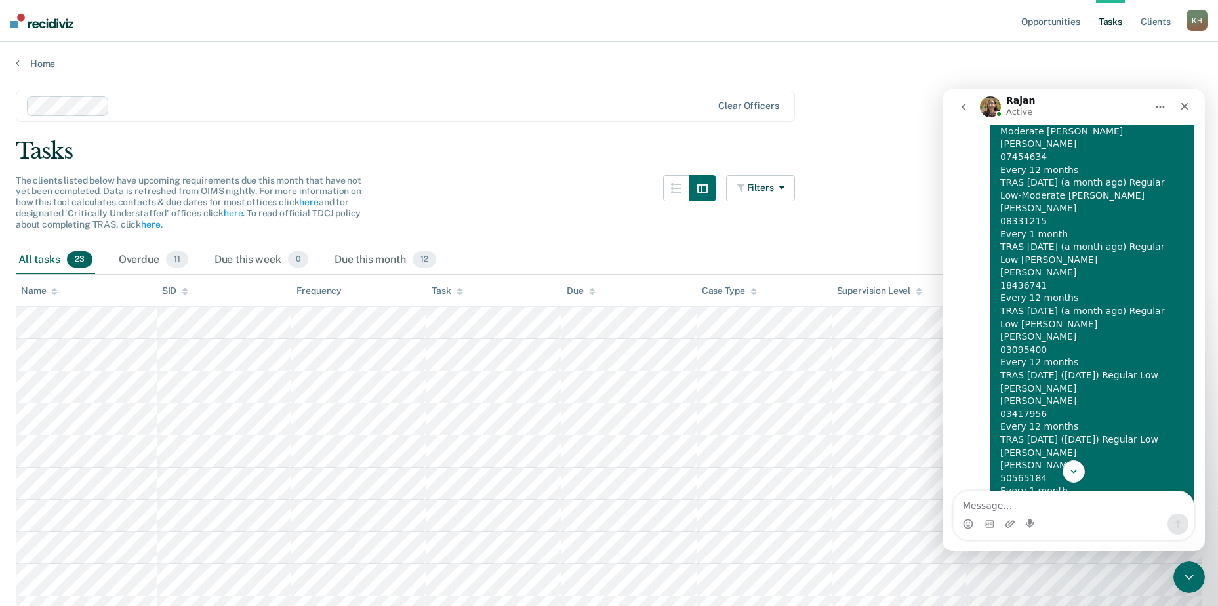
click at [30, 255] on div "All tasks 23" at bounding box center [55, 260] width 79 height 29
click at [157, 258] on div "Overdue 11" at bounding box center [153, 260] width 75 height 29
click at [17, 67] on icon at bounding box center [18, 63] width 4 height 10
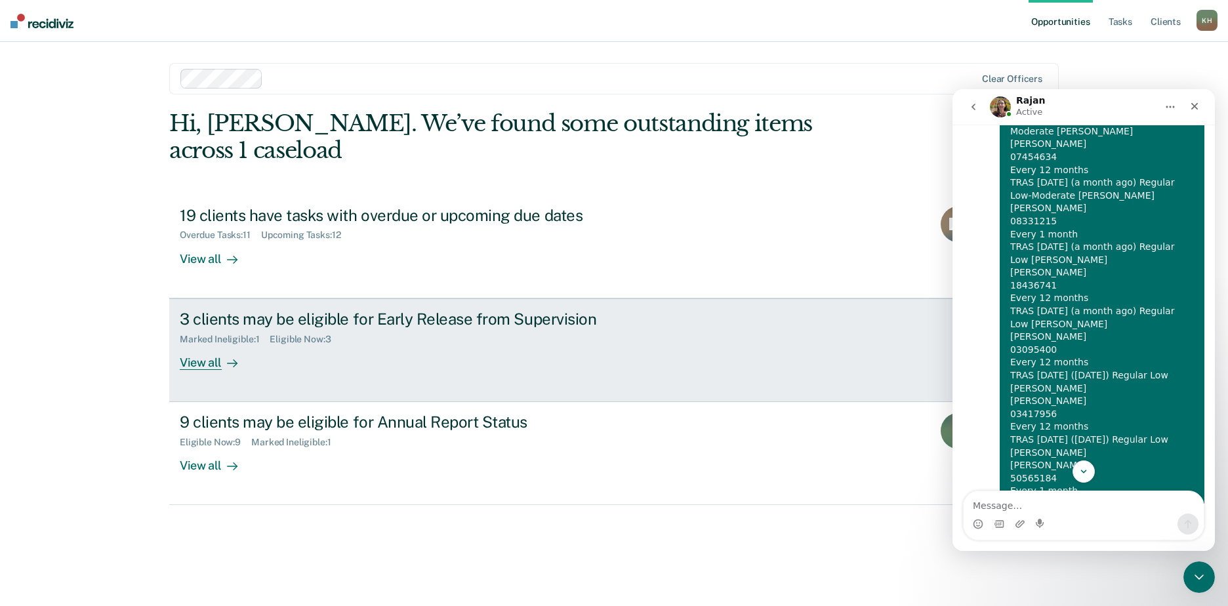
click at [289, 310] on div "3 clients may be eligible for Early Release from Supervision" at bounding box center [410, 319] width 460 height 19
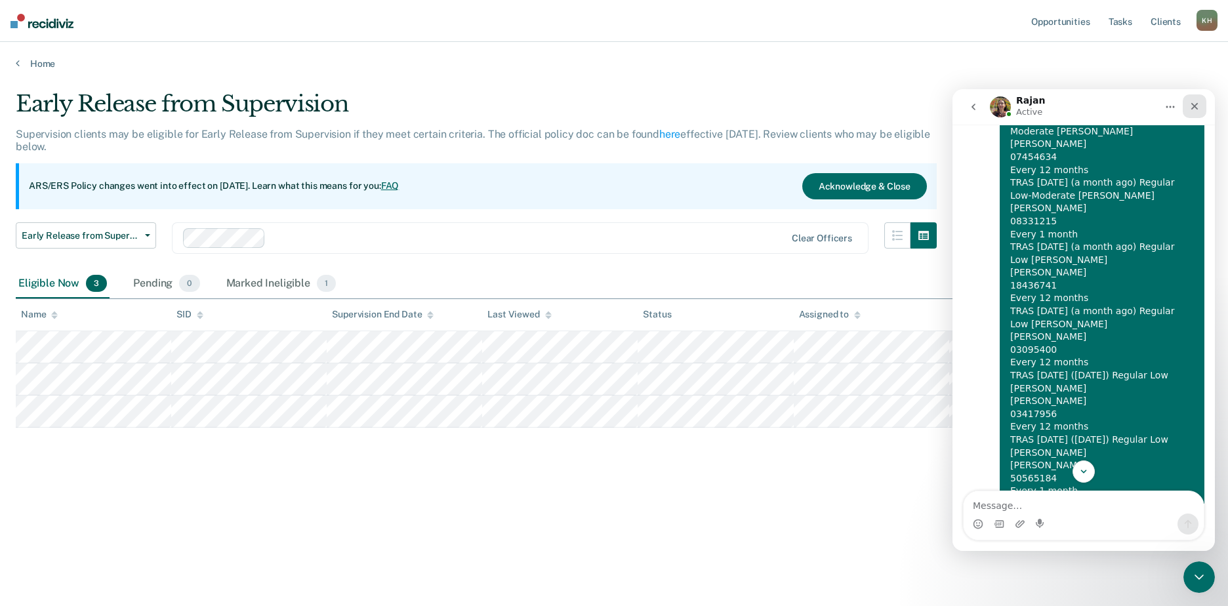
click at [1192, 102] on icon "Close" at bounding box center [1194, 106] width 10 height 10
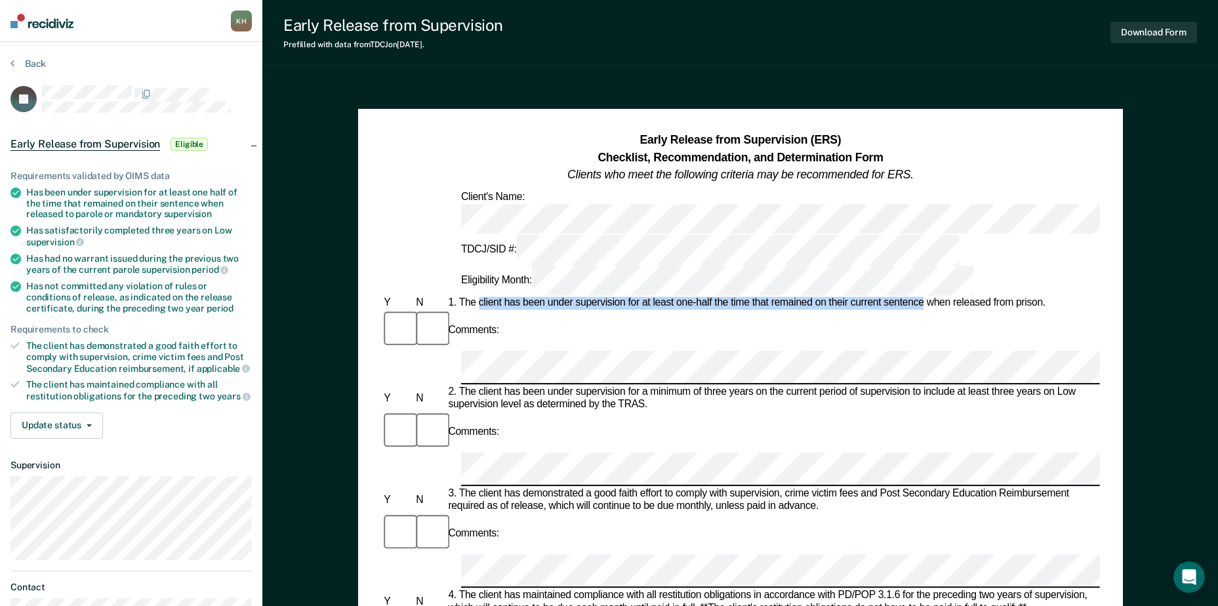
drag, startPoint x: 478, startPoint y: 232, endPoint x: 924, endPoint y: 230, distance: 445.9
click at [924, 297] on div "1. The client has been under supervision for at least one-half the time that re…" at bounding box center [772, 303] width 654 height 13
copy div "client has been under supervision for at least one-half the time that remained …"
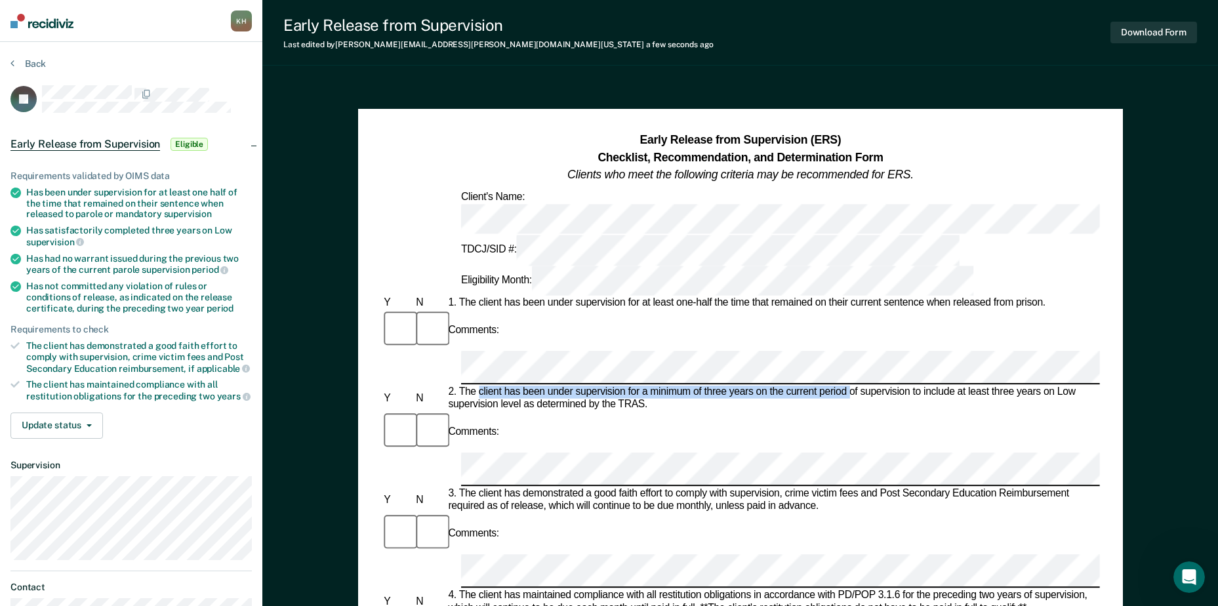
drag, startPoint x: 480, startPoint y: 287, endPoint x: 849, endPoint y: 285, distance: 368.5
click at [849, 386] on div "2. The client has been under supervision for a minimum of three years on the cu…" at bounding box center [772, 399] width 654 height 26
copy div "client has been under supervision for a minimum of three years on the current p…"
click at [35, 62] on button "Back" at bounding box center [27, 64] width 35 height 12
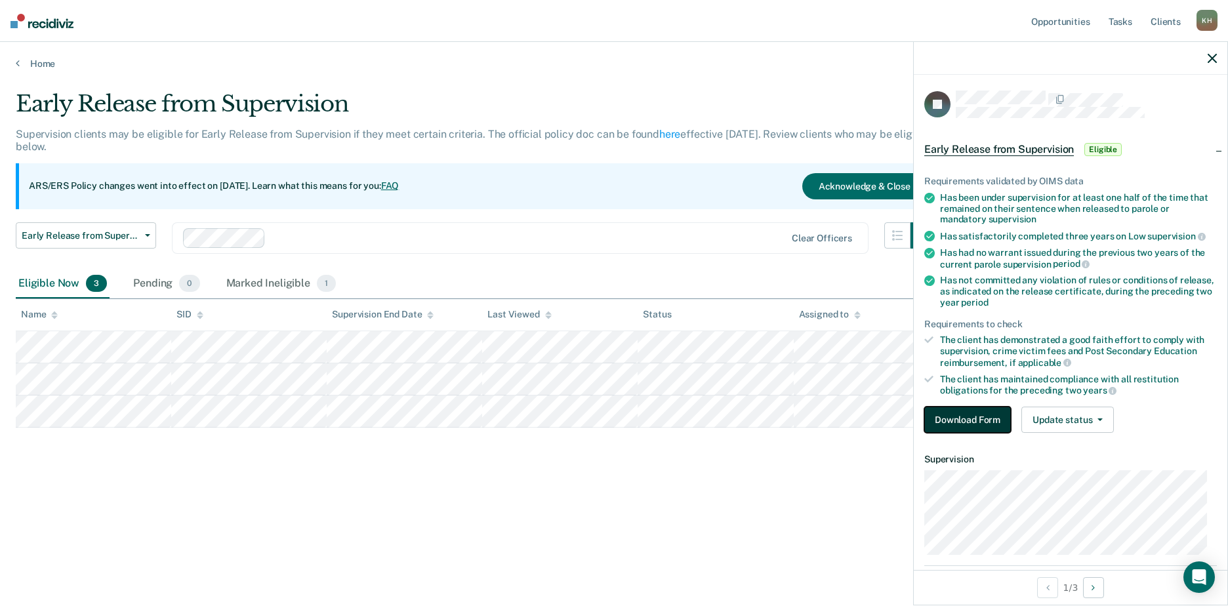
click at [977, 413] on button "Download Form" at bounding box center [967, 420] width 87 height 26
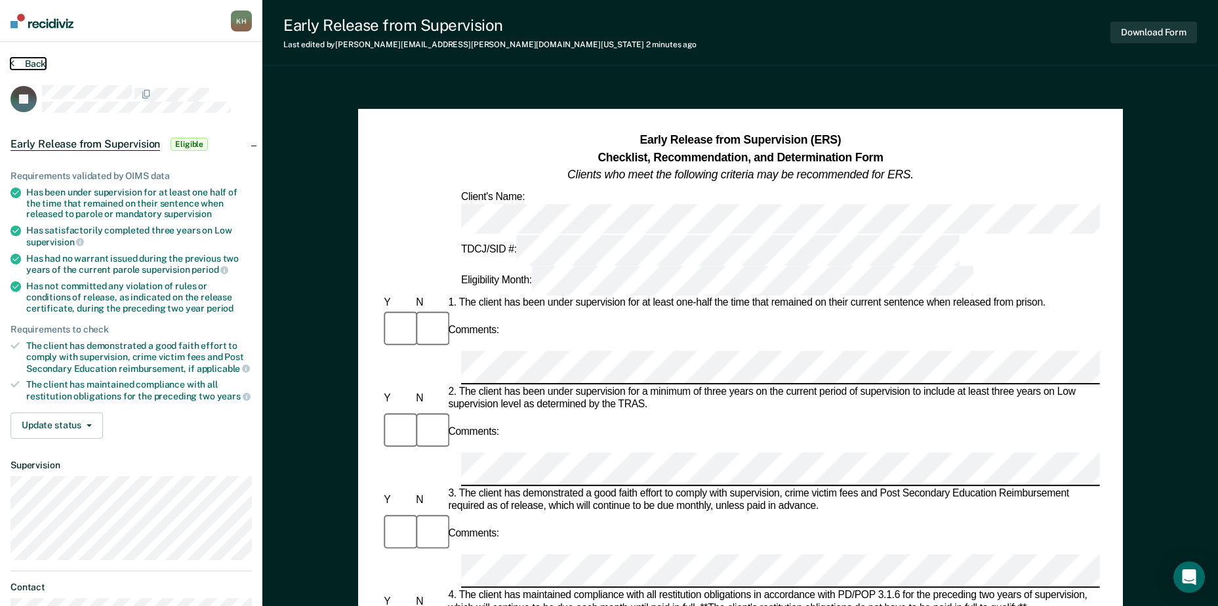
click at [12, 62] on icon at bounding box center [12, 63] width 4 height 10
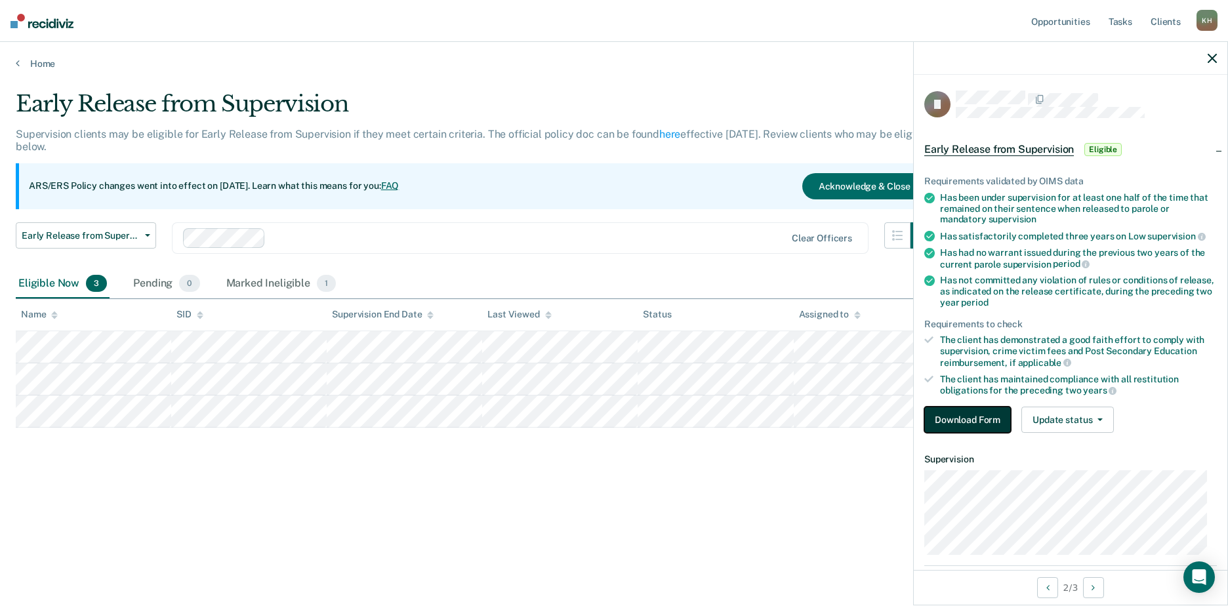
click at [953, 420] on button "Download Form" at bounding box center [967, 420] width 87 height 26
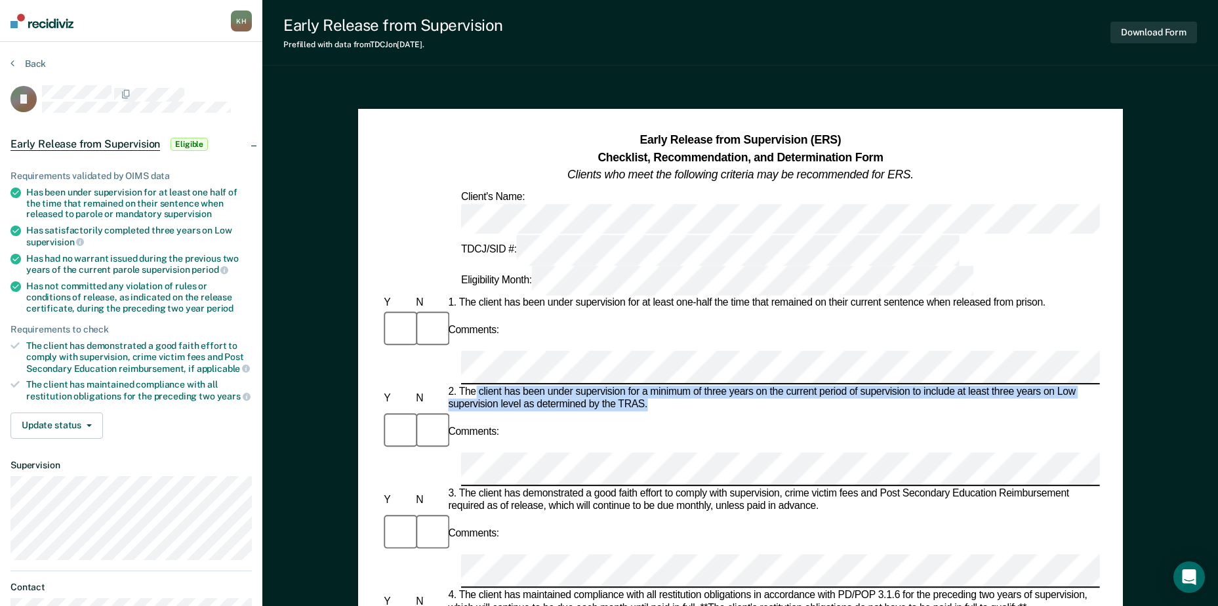
drag, startPoint x: 474, startPoint y: 285, endPoint x: 650, endPoint y: 296, distance: 176.1
click at [650, 386] on div "2. The client has been under supervision for a minimum of three years on the cu…" at bounding box center [772, 399] width 654 height 26
drag, startPoint x: 650, startPoint y: 296, endPoint x: 634, endPoint y: 300, distance: 16.4
copy div "client has been under supervision for a minimum of three years on the current p…"
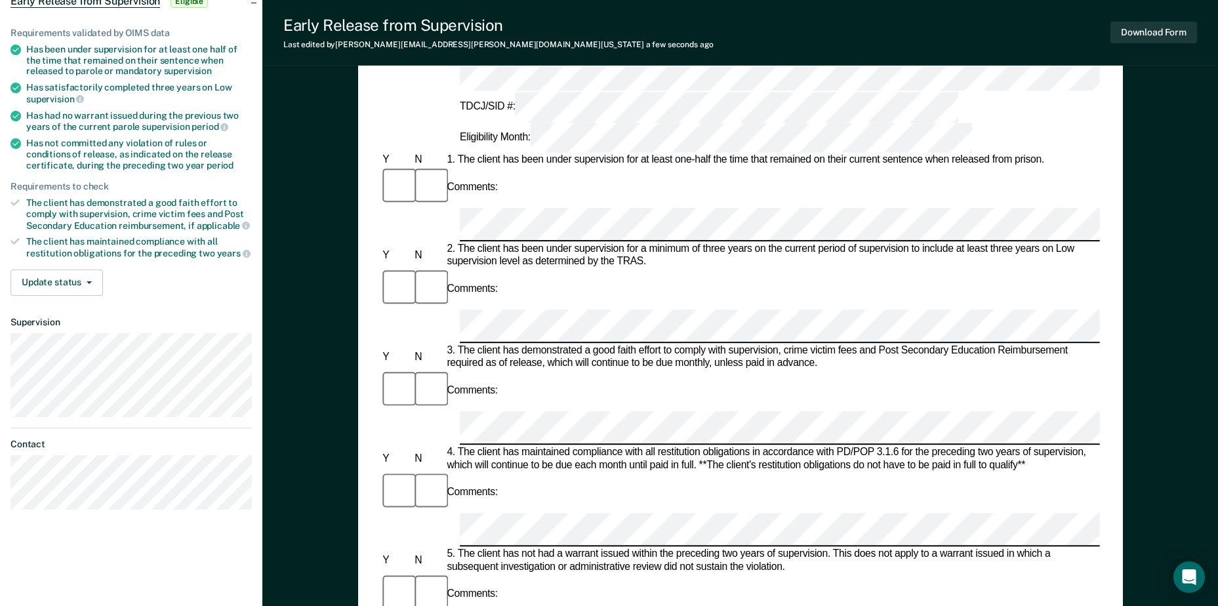
scroll to position [77, 0]
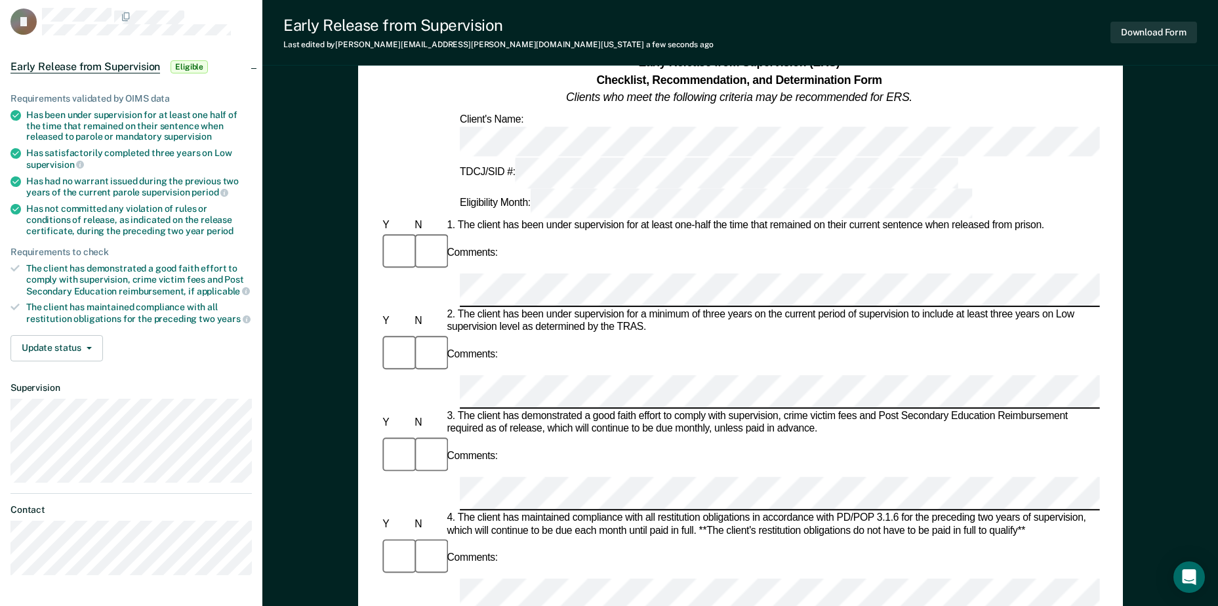
drag, startPoint x: 476, startPoint y: 410, endPoint x: 830, endPoint y: 407, distance: 353.5
copy div "client has not had a warrant issued within the preceding two years of supervisi…"
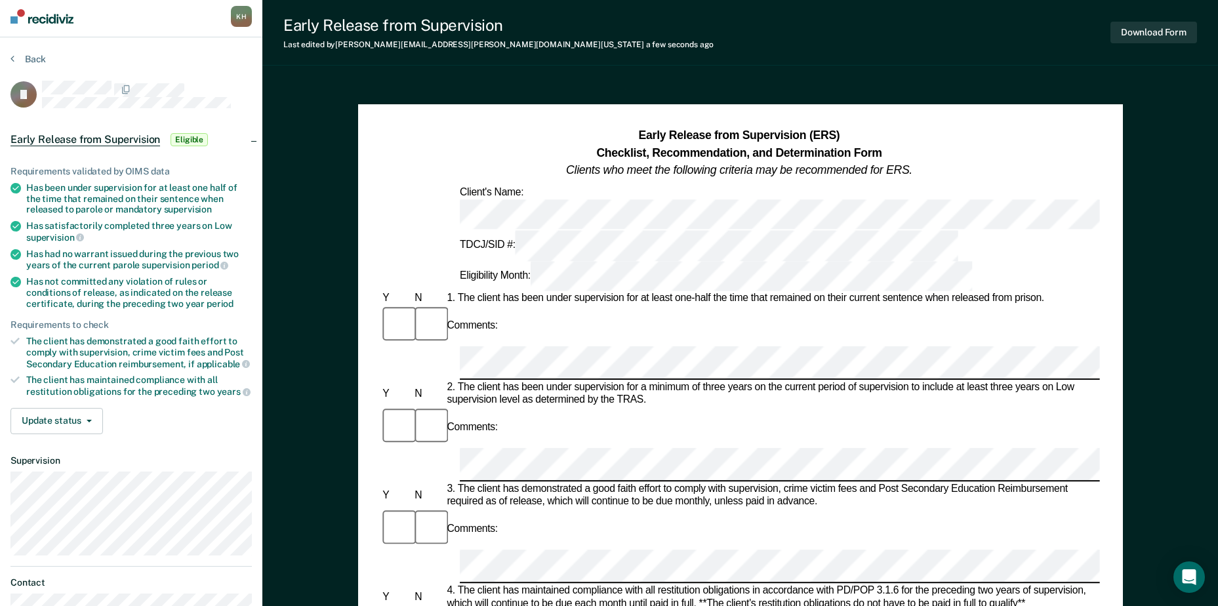
scroll to position [0, 0]
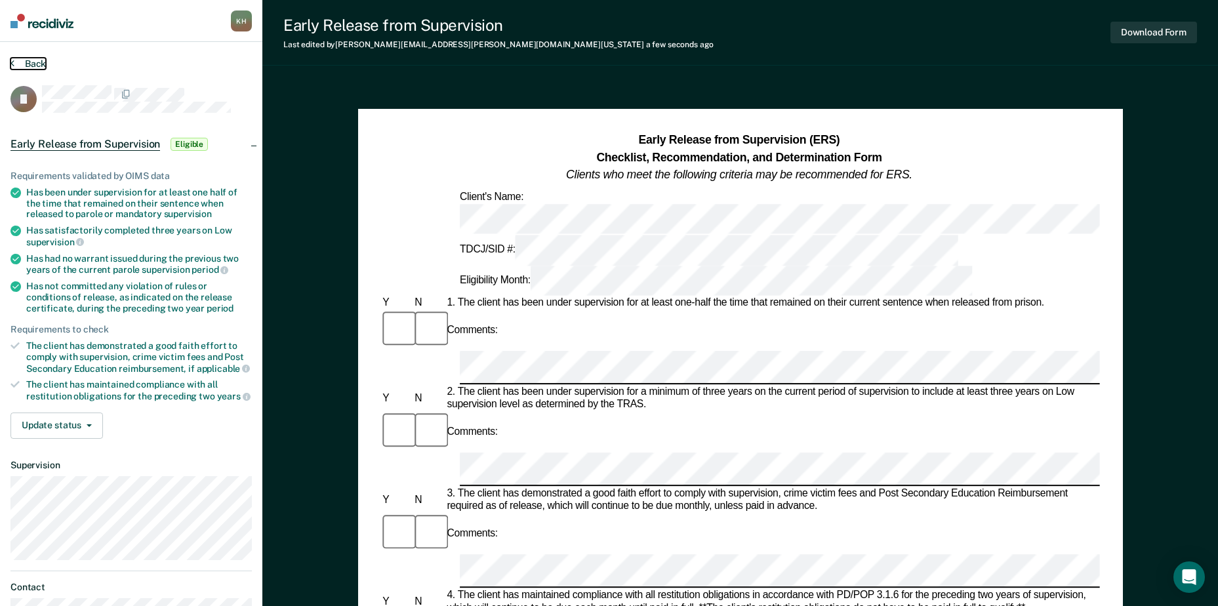
click at [15, 58] on button "Back" at bounding box center [27, 64] width 35 height 12
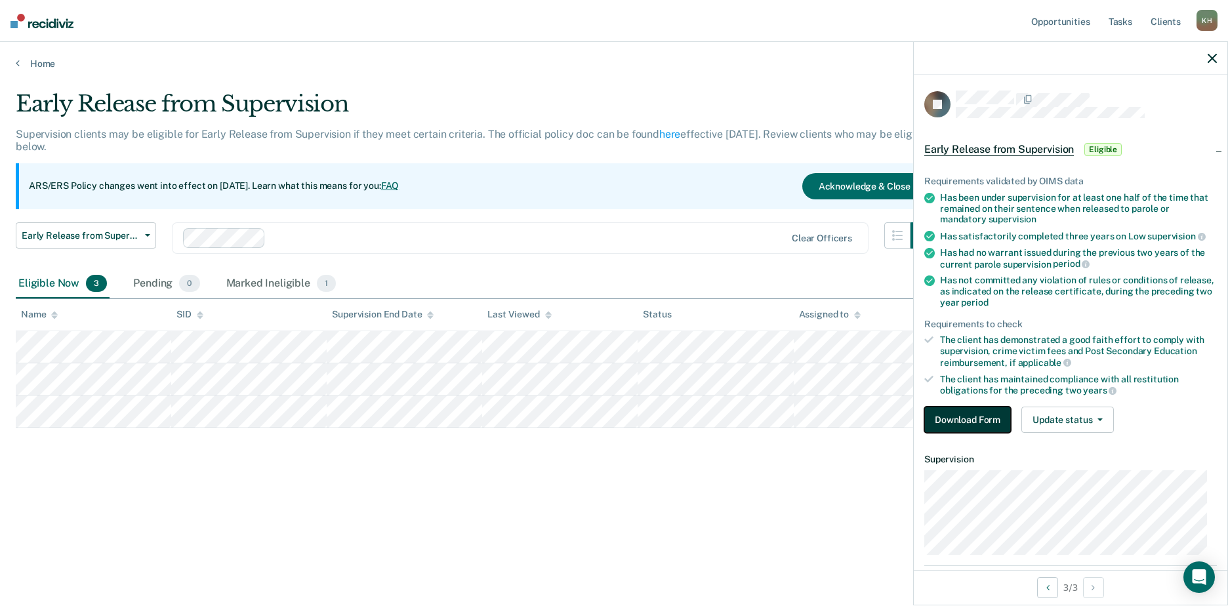
click at [973, 412] on button "Download Form" at bounding box center [967, 420] width 87 height 26
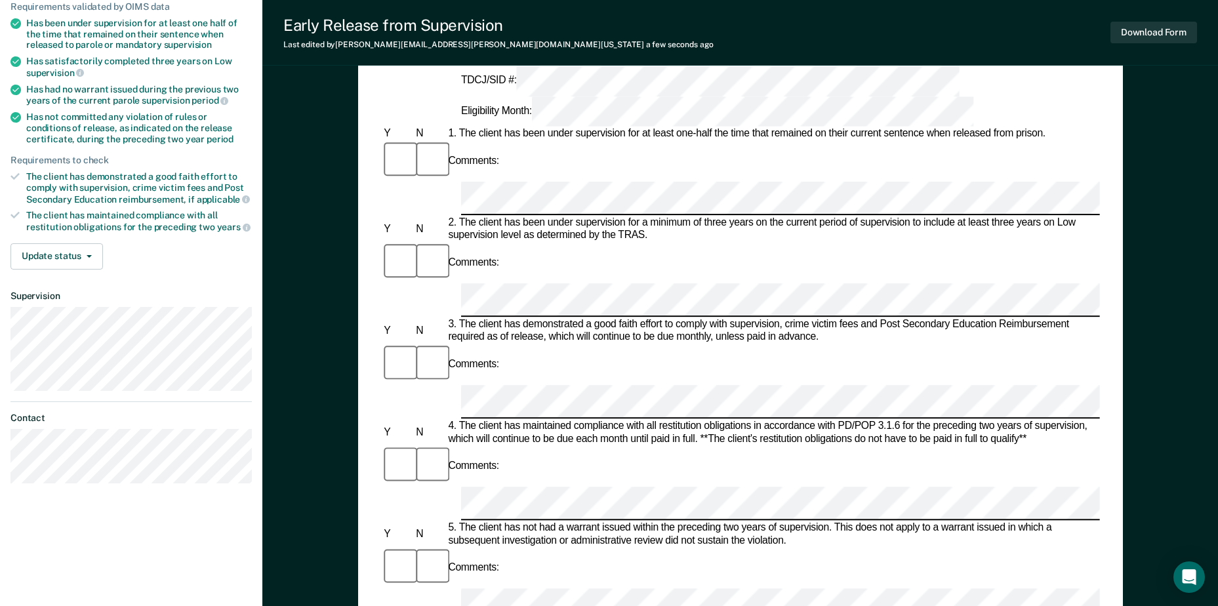
scroll to position [262, 0]
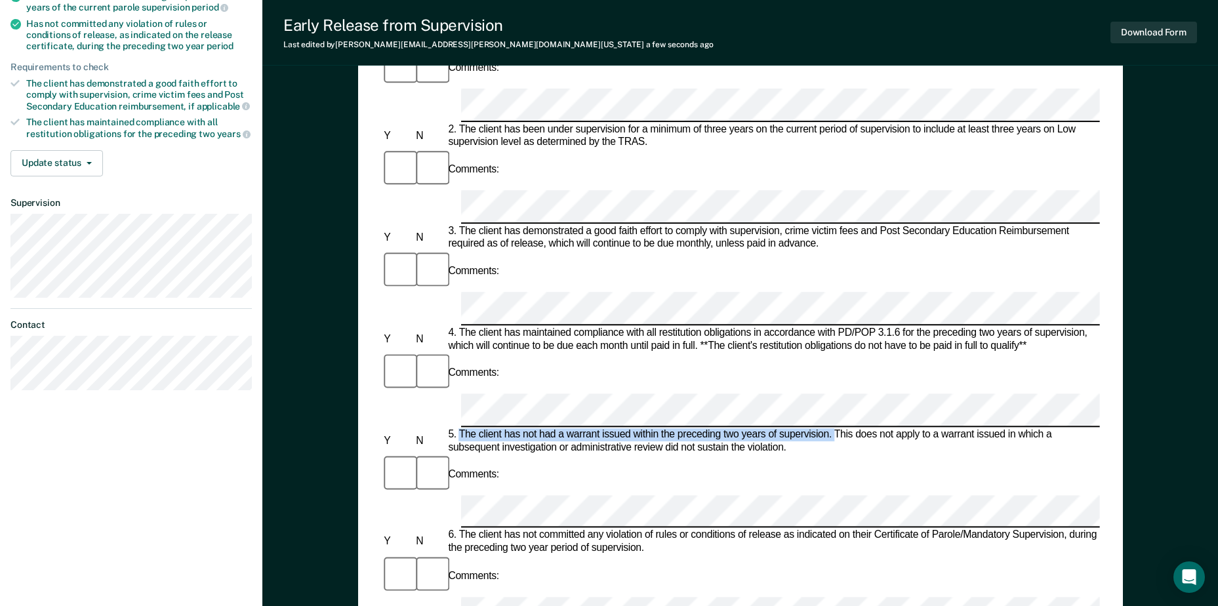
drag, startPoint x: 461, startPoint y: 220, endPoint x: 834, endPoint y: 223, distance: 373.1
click at [834, 428] on div "5. The client has not had a warrant issued within the preceding two years of su…" at bounding box center [772, 441] width 654 height 26
drag, startPoint x: 834, startPoint y: 223, endPoint x: 822, endPoint y: 221, distance: 12.6
copy div "The client has not had a warrant issued within the preceding two years of super…"
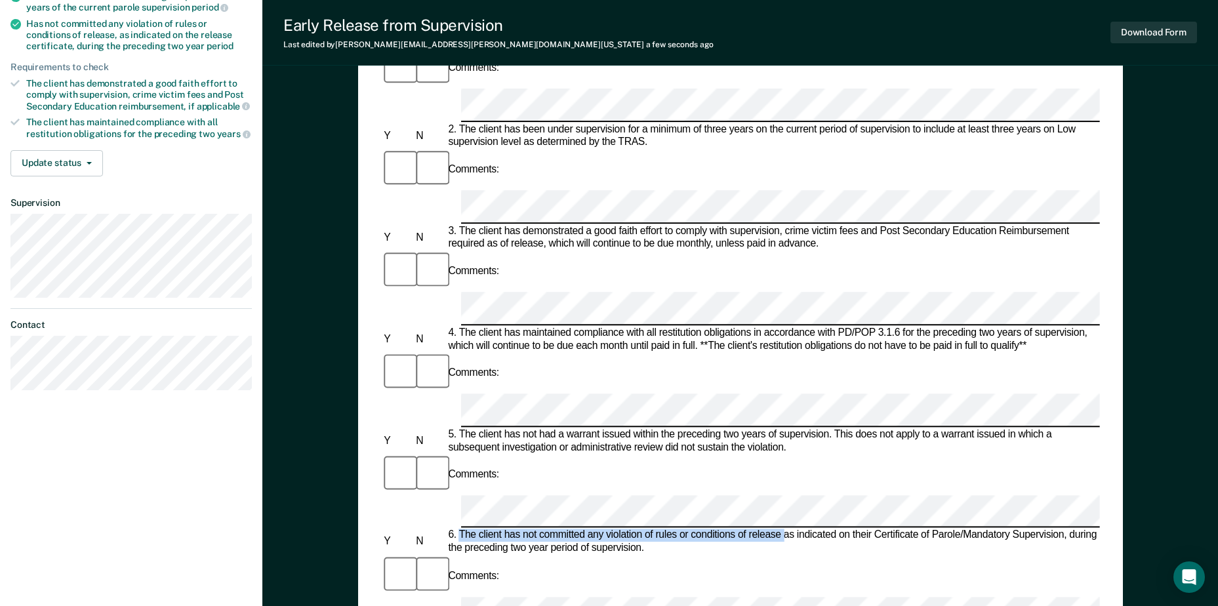
drag, startPoint x: 473, startPoint y: 290, endPoint x: 782, endPoint y: 291, distance: 309.5
click at [782, 529] on div "6. The client has not committed any violation of rules or conditions of release…" at bounding box center [772, 542] width 654 height 26
copy div "The client has not committed any violation of rules or conditions of release"
drag, startPoint x: 458, startPoint y: 357, endPoint x: 965, endPoint y: 361, distance: 506.3
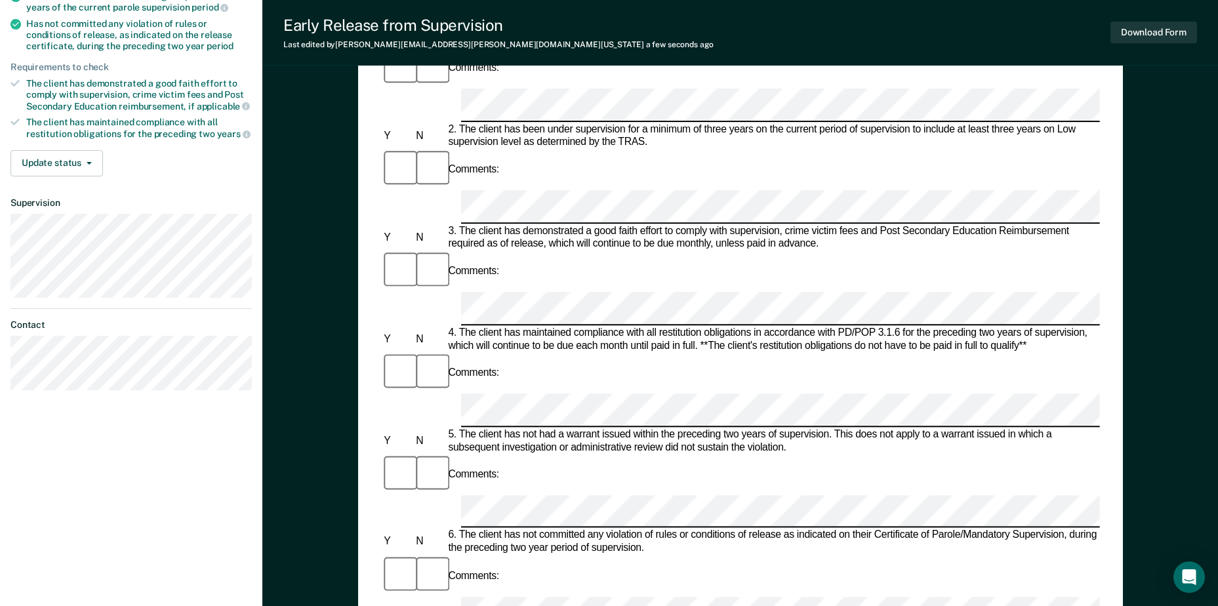
copy div "It is in the best interest of society, per the supervising officer's discretion…"
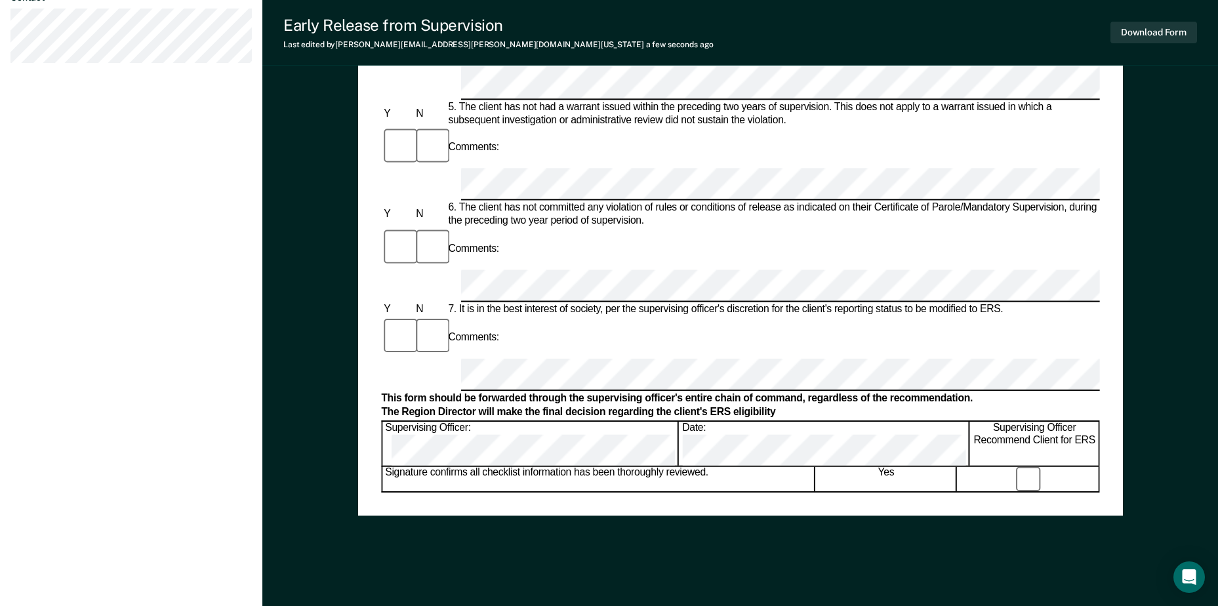
scroll to position [602, 0]
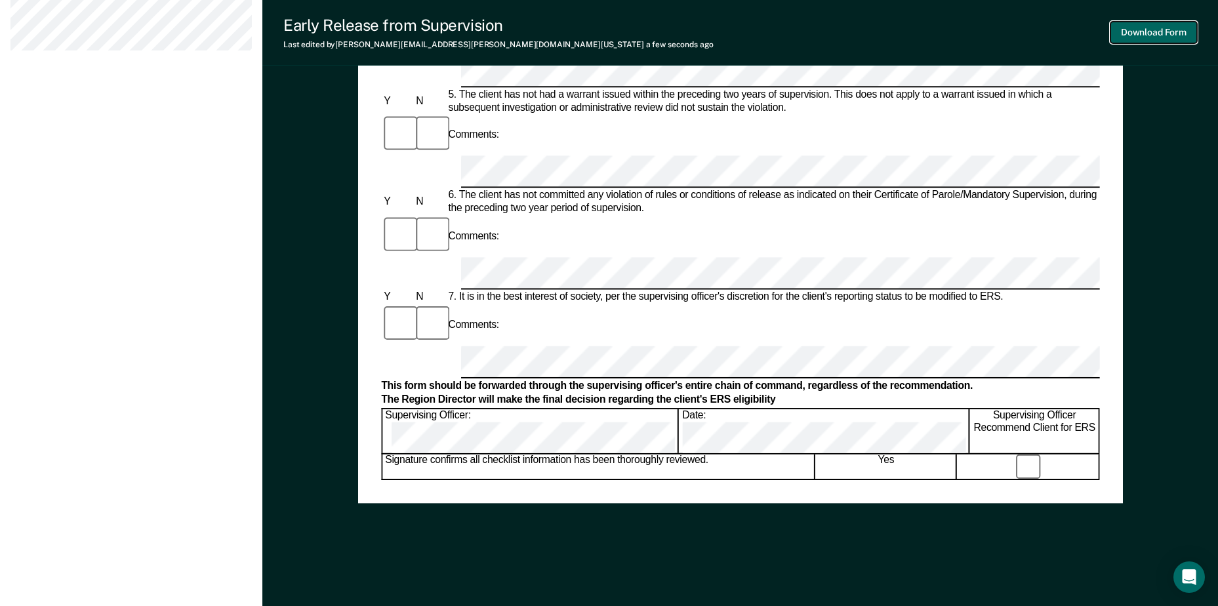
click at [1120, 30] on button "Download Form" at bounding box center [1153, 33] width 87 height 22
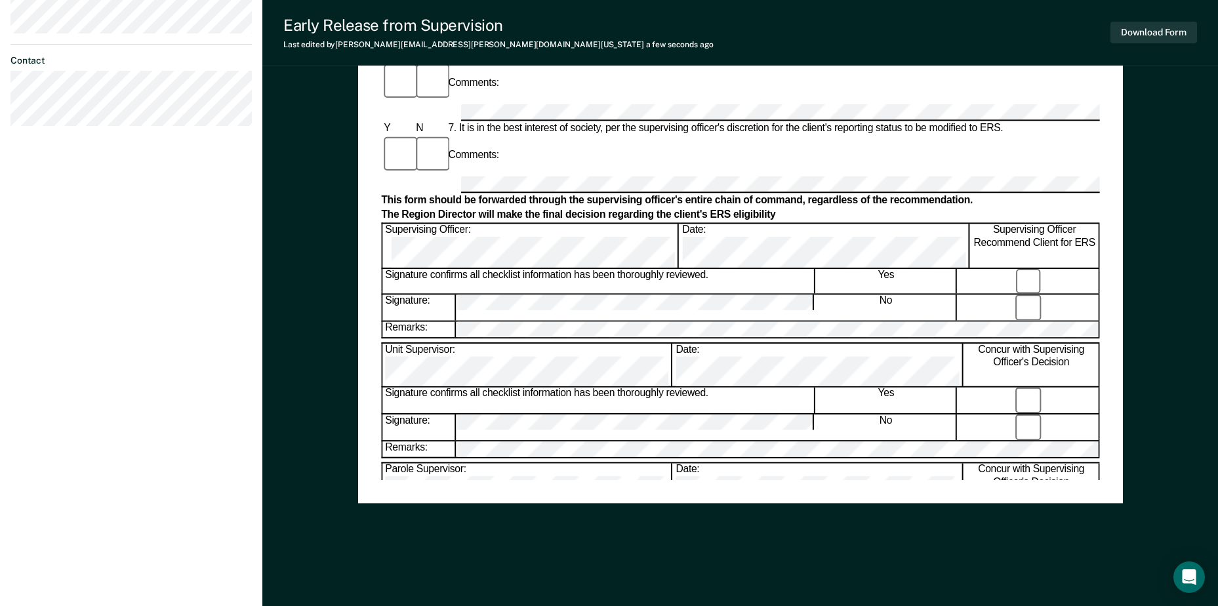
scroll to position [72, 0]
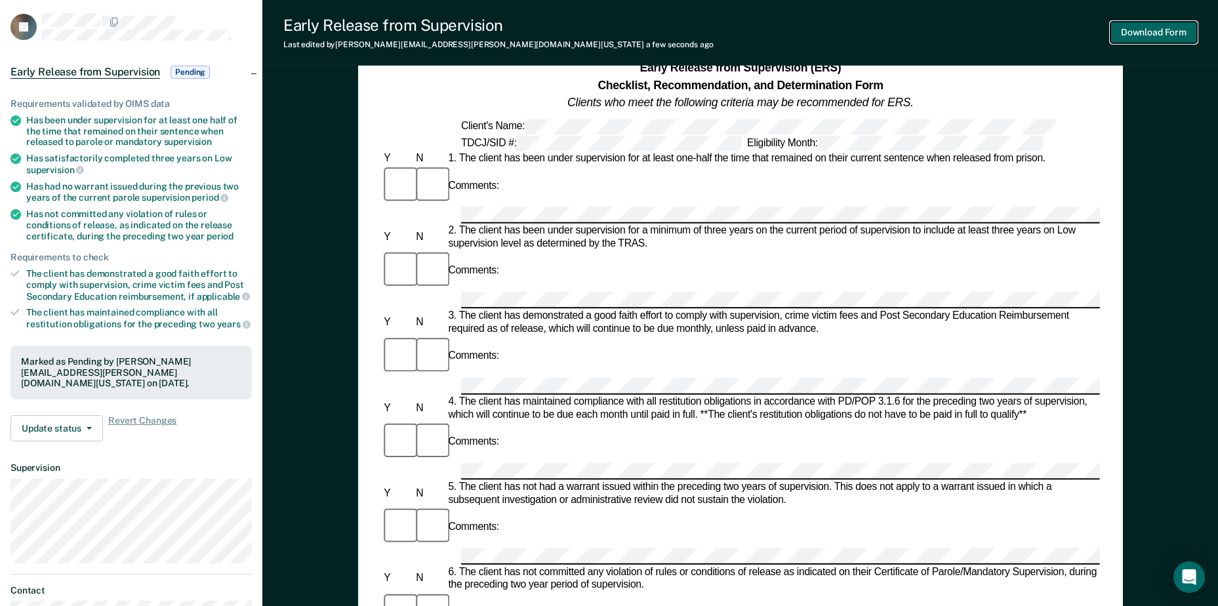
click at [1140, 31] on button "Download Form" at bounding box center [1153, 33] width 87 height 22
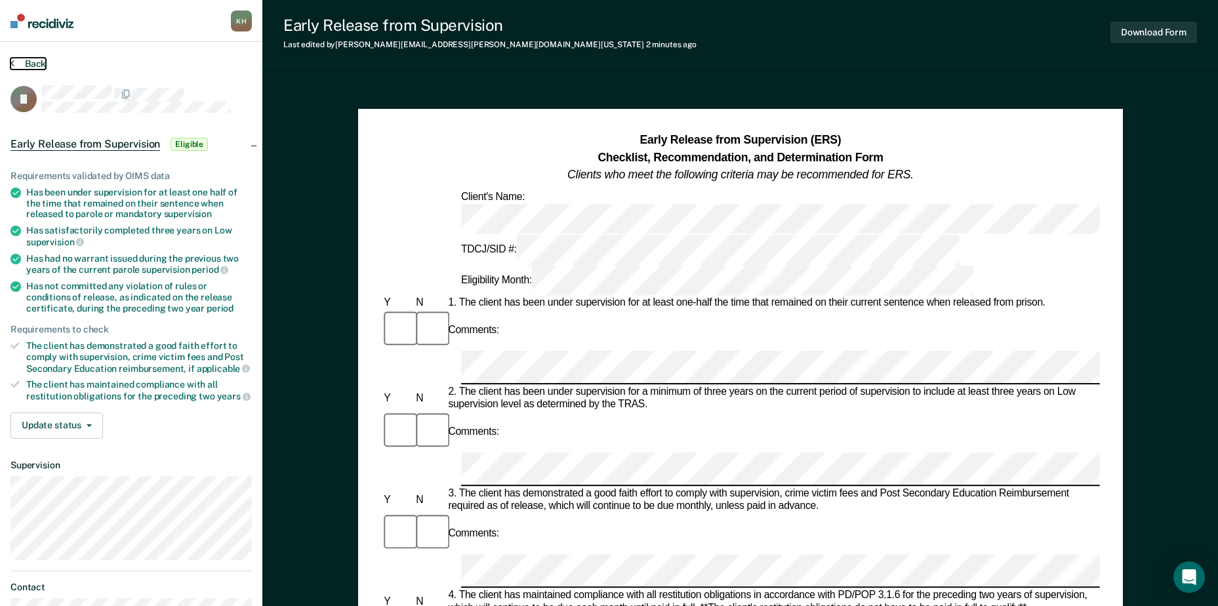
click at [20, 59] on button "Back" at bounding box center [27, 64] width 35 height 12
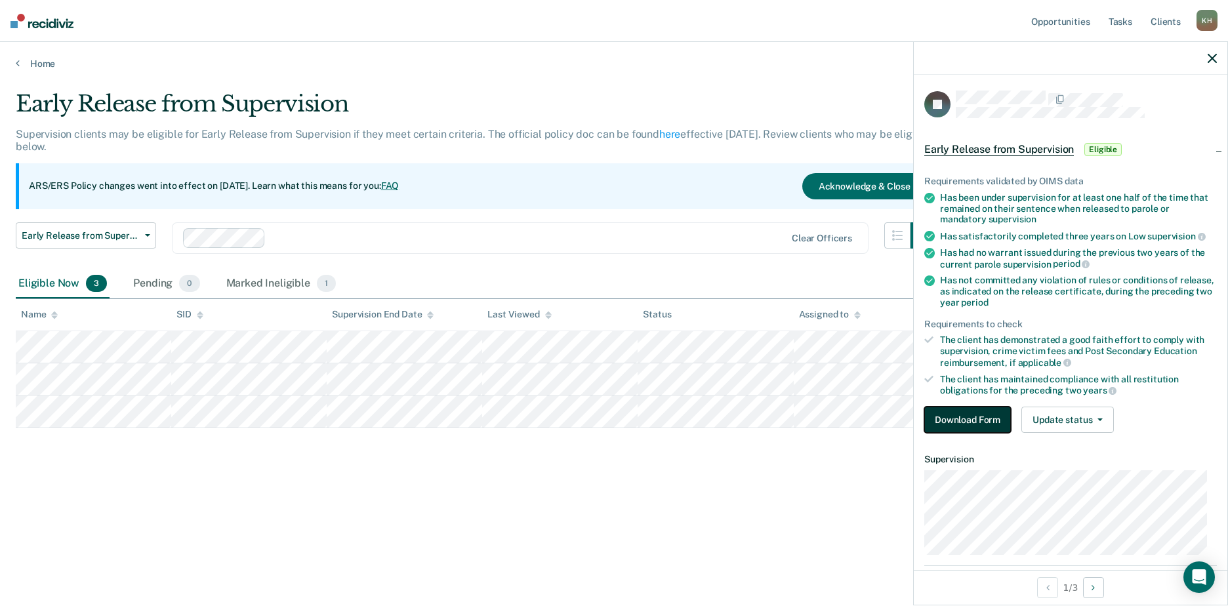
click at [960, 416] on button "Download Form" at bounding box center [967, 420] width 87 height 26
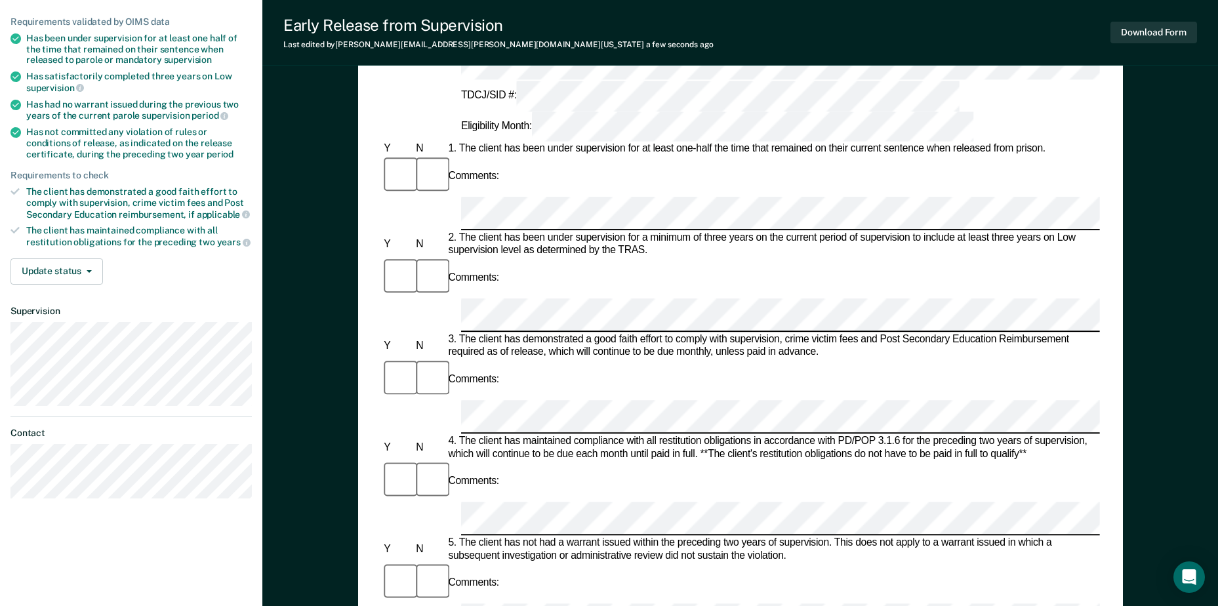
scroll to position [131, 0]
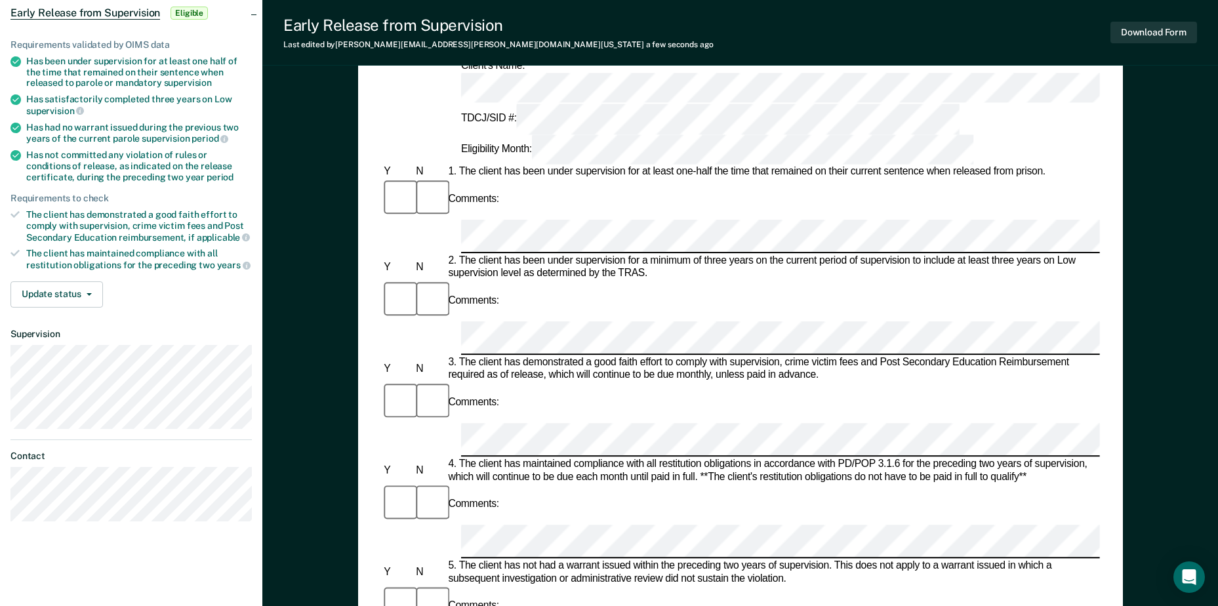
click at [600, 483] on div "Comments:" at bounding box center [740, 504] width 718 height 42
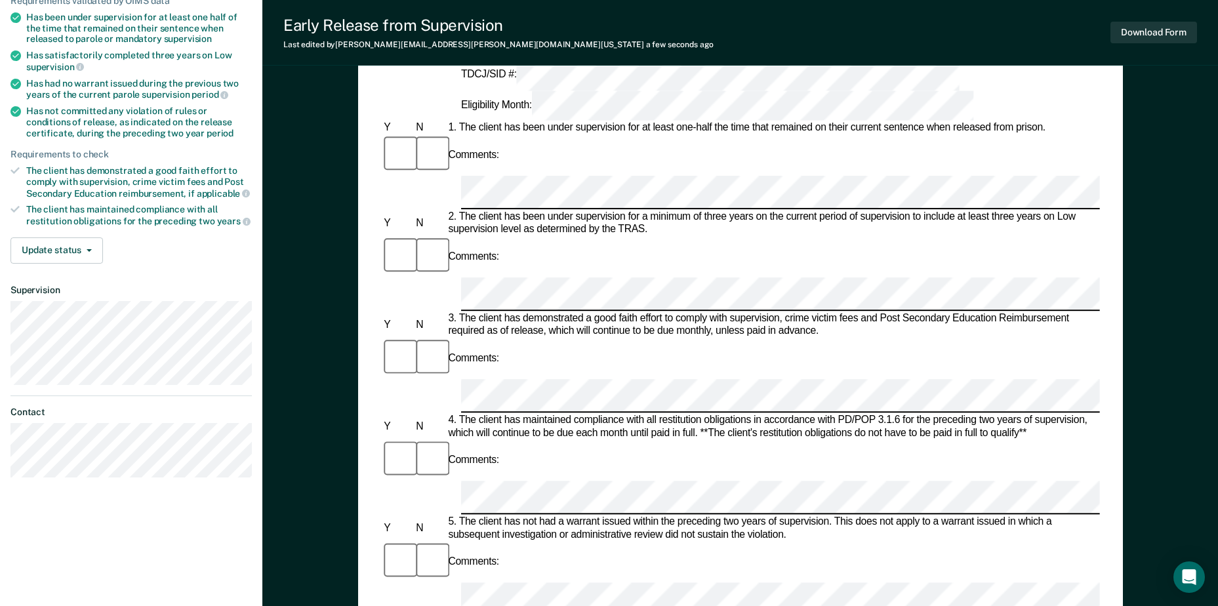
scroll to position [197, 0]
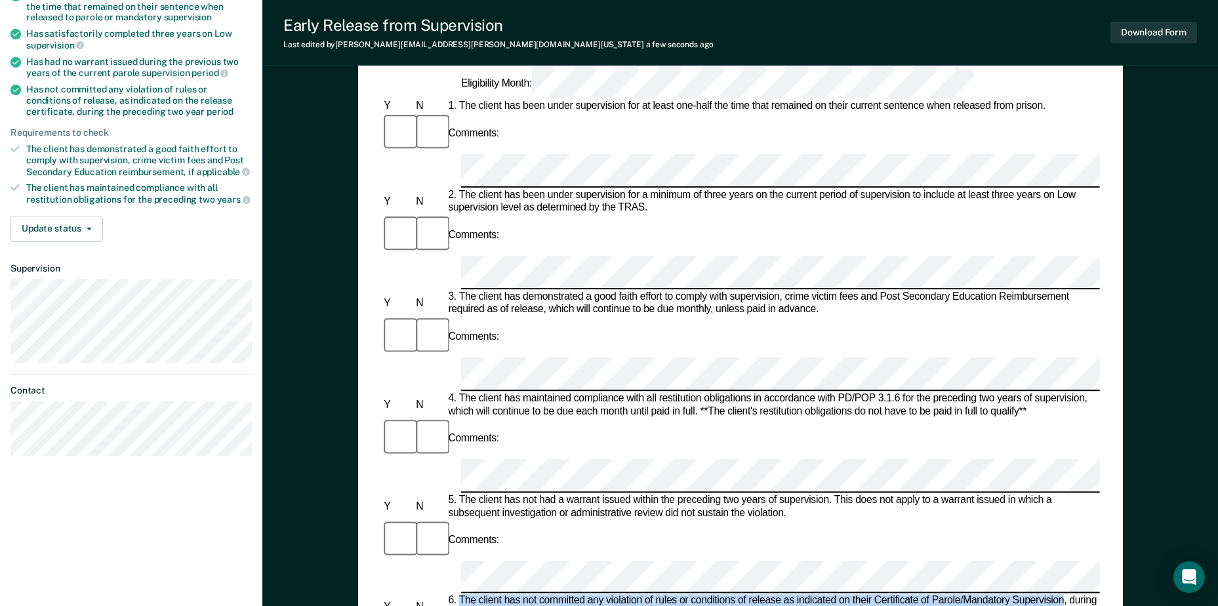
drag, startPoint x: 459, startPoint y: 353, endPoint x: 1063, endPoint y: 359, distance: 604.0
click at [1063, 595] on div "6. The client has not committed any violation of rules or conditions of release…" at bounding box center [772, 608] width 654 height 26
copy div "The client has not committed any violation of rules or conditions of release as…"
drag, startPoint x: 458, startPoint y: 423, endPoint x: 1009, endPoint y: 418, distance: 550.9
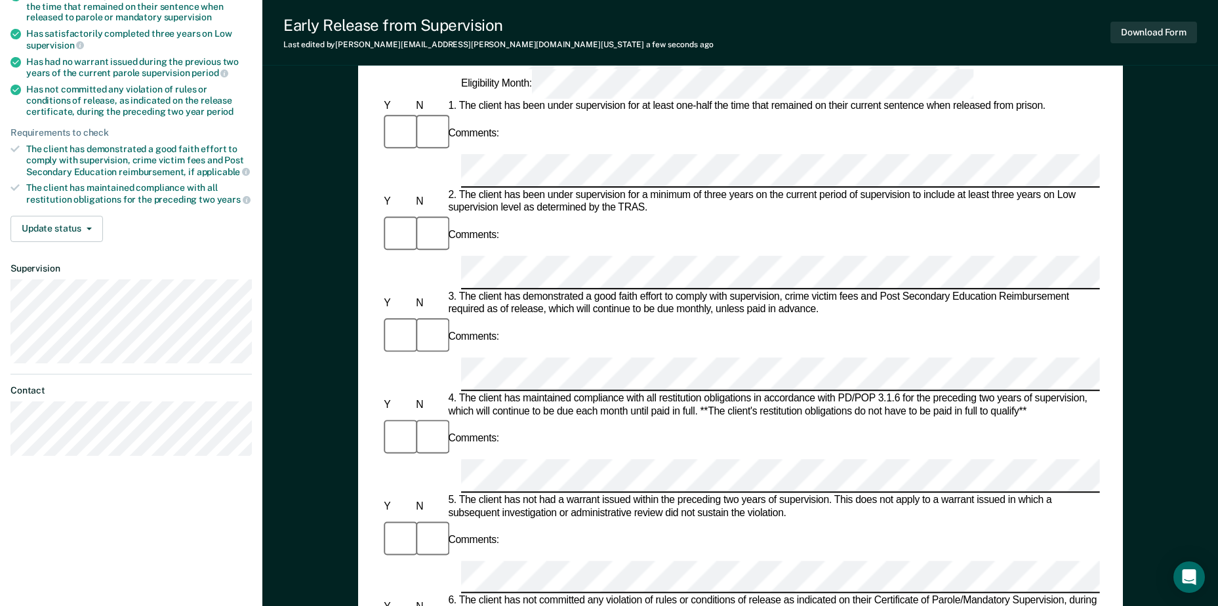
copy div "It is in the best interest of society, per the supervising officer's discretion…"
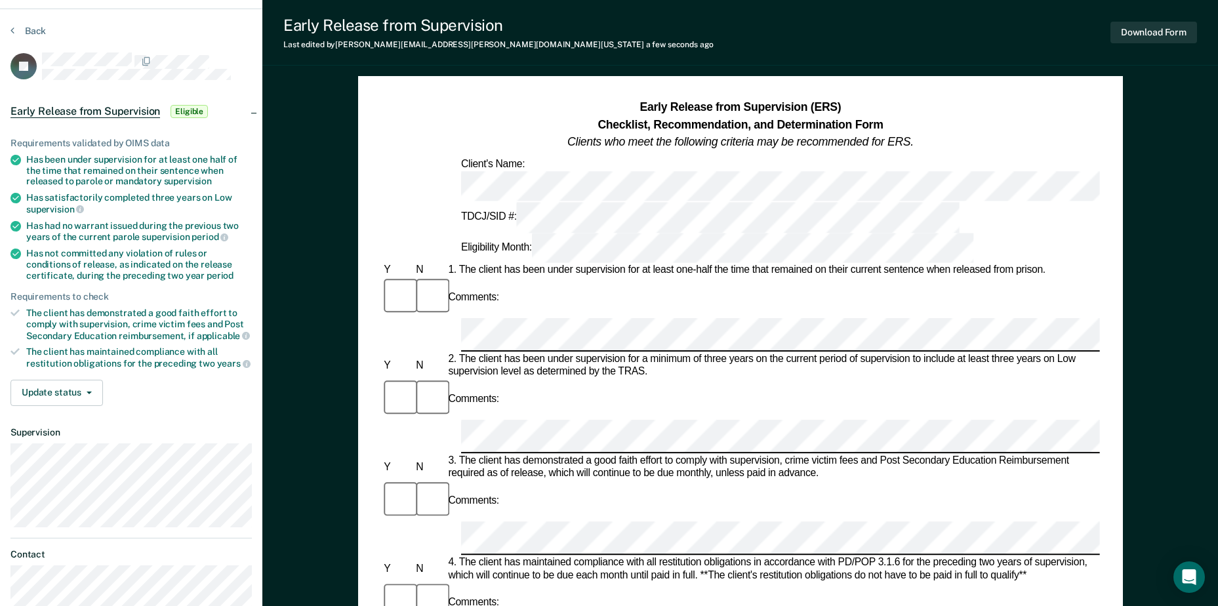
scroll to position [0, 0]
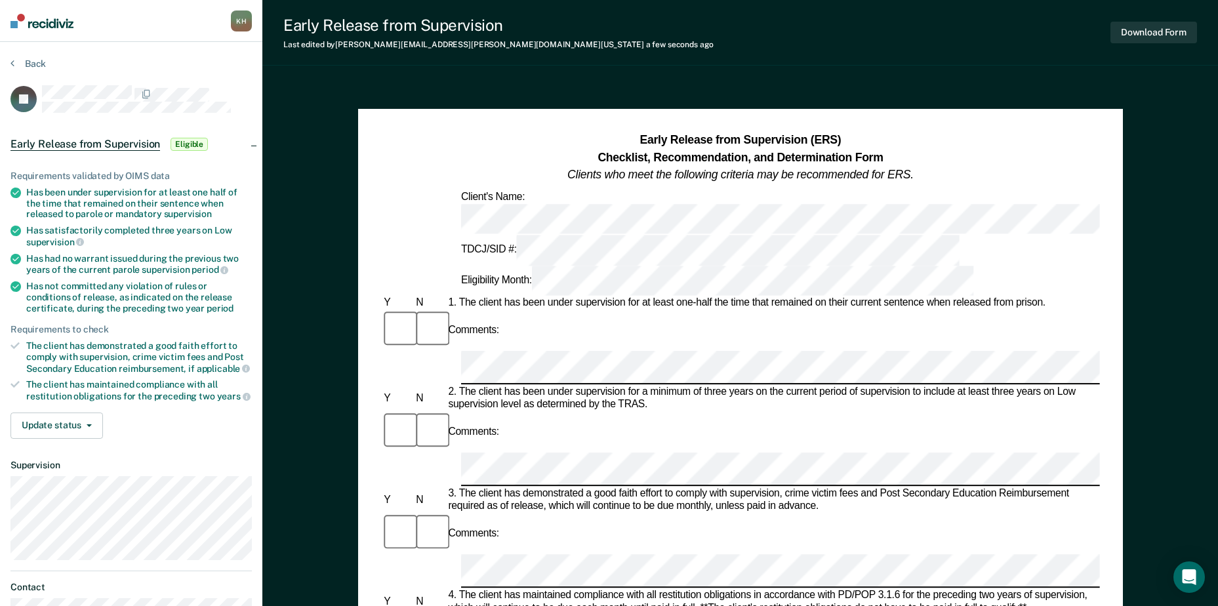
click at [992, 513] on div "Comments:" at bounding box center [740, 551] width 718 height 76
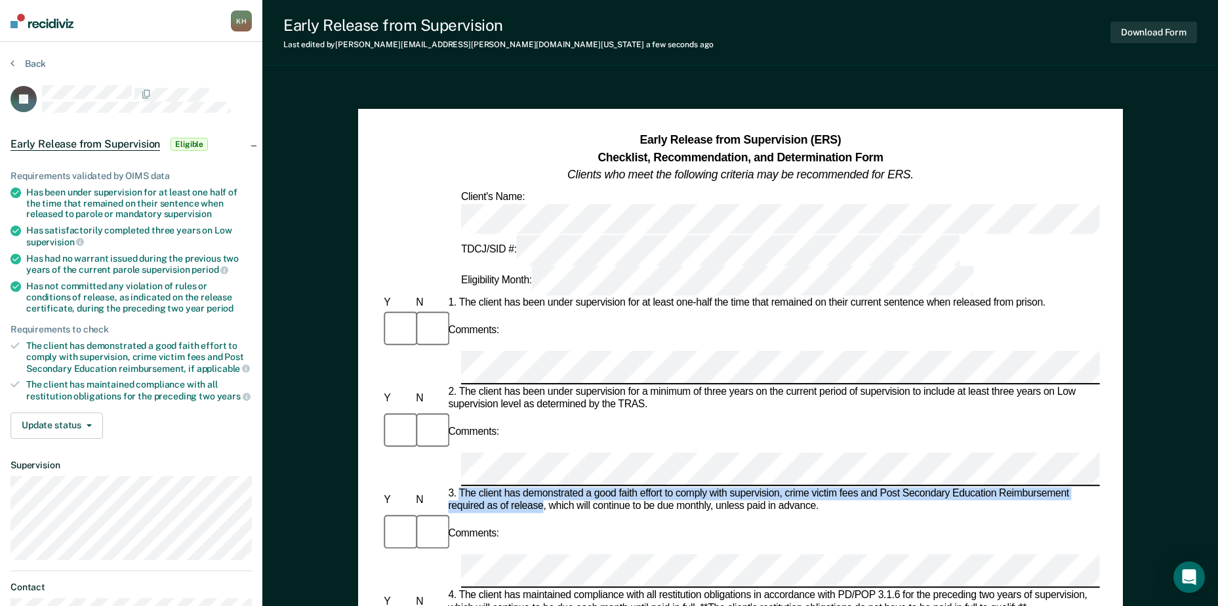
drag, startPoint x: 462, startPoint y: 351, endPoint x: 542, endPoint y: 363, distance: 81.4
click at [542, 487] on div "3. The client has demonstrated a good faith effort to comply with supervision, …" at bounding box center [772, 500] width 654 height 26
copy div "The client has demonstrated a good faith effort to comply with supervision, cri…"
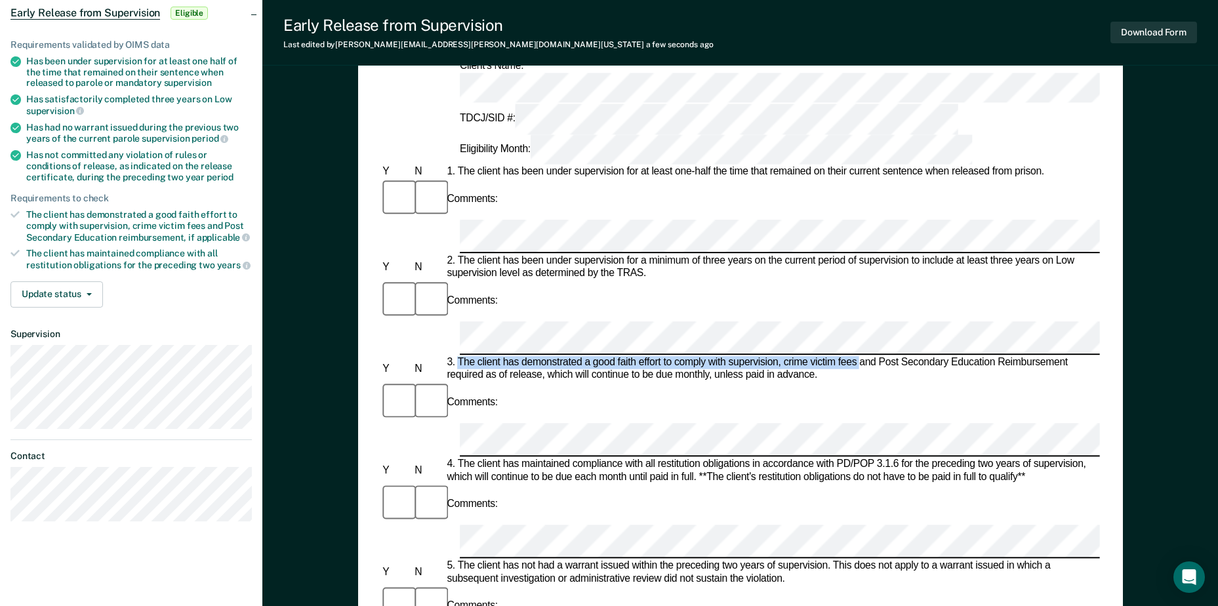
drag, startPoint x: 457, startPoint y: 220, endPoint x: 859, endPoint y: 224, distance: 402.0
click at [859, 356] on div "3. The client has demonstrated a good faith effort to comply with supervision, …" at bounding box center [771, 369] width 654 height 26
drag, startPoint x: 859, startPoint y: 224, endPoint x: 852, endPoint y: 222, distance: 6.8
copy div "The client has demonstrated a good faith effort to comply with supervision, cri…"
